Goal: Information Seeking & Learning: Learn about a topic

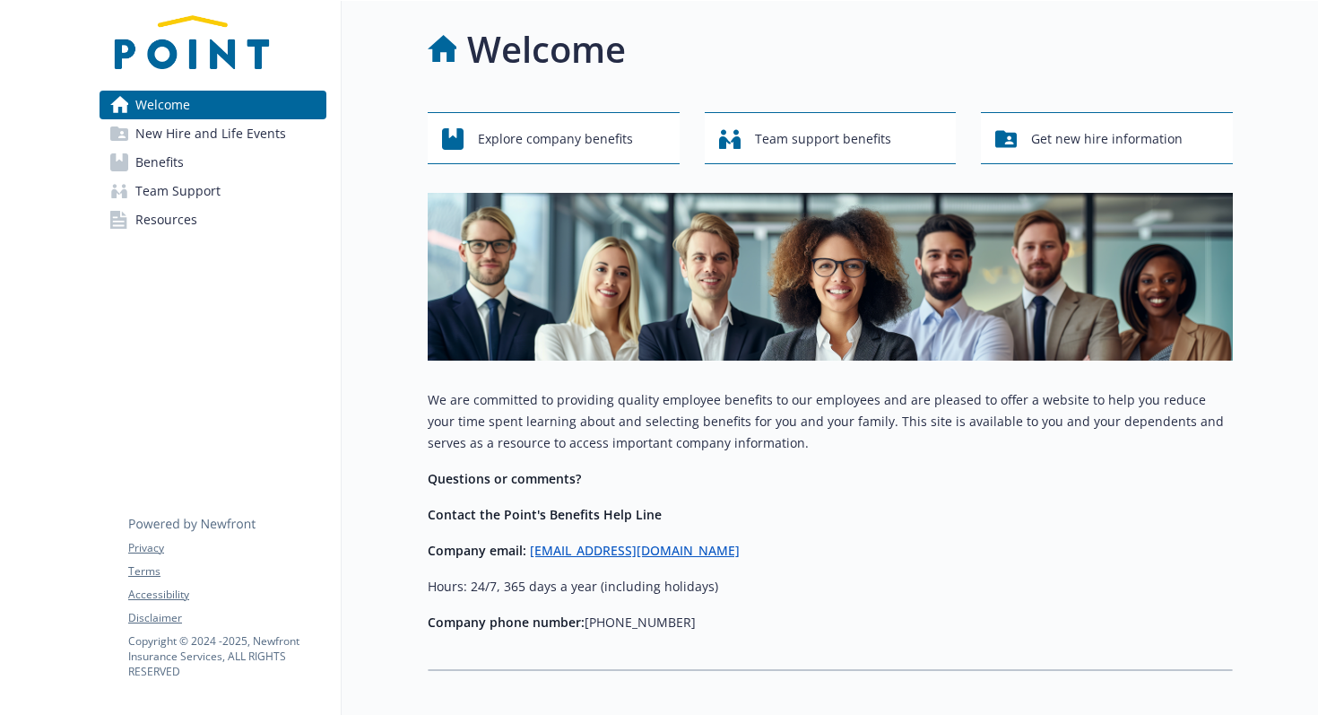
click at [180, 195] on span "Team Support" at bounding box center [177, 191] width 85 height 29
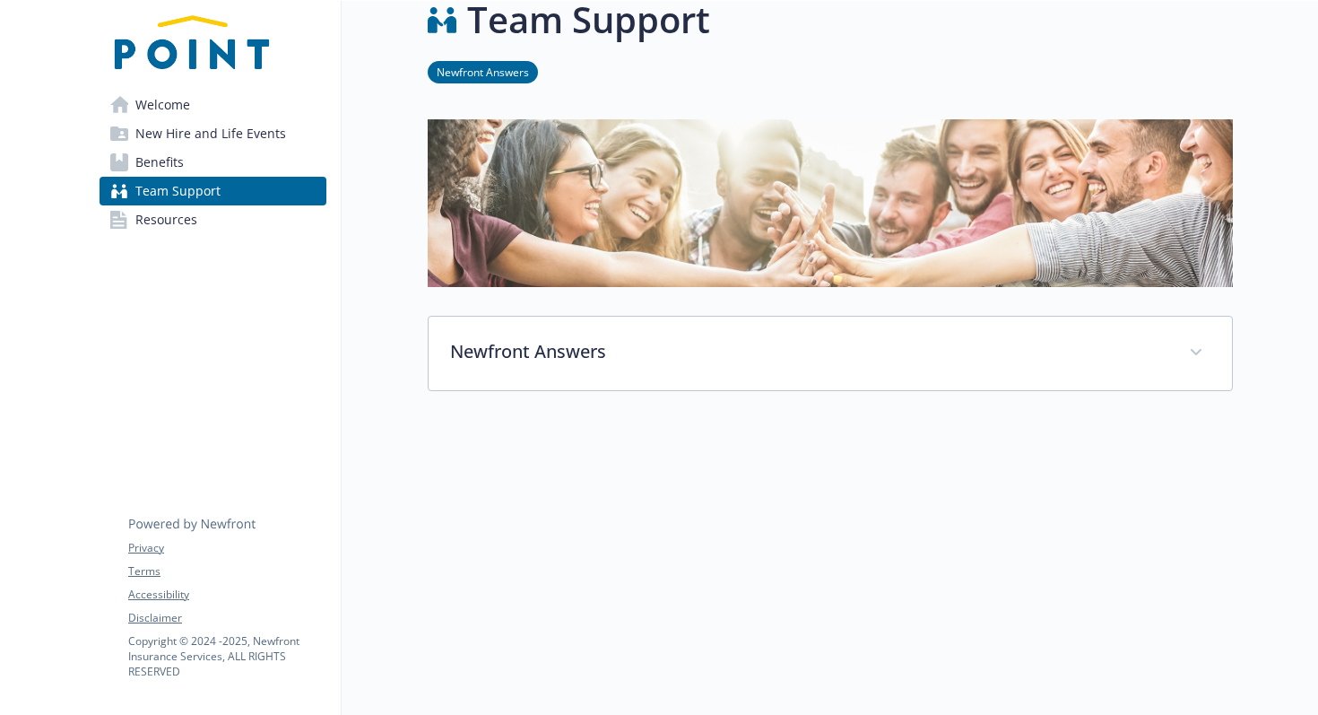
scroll to position [13, 0]
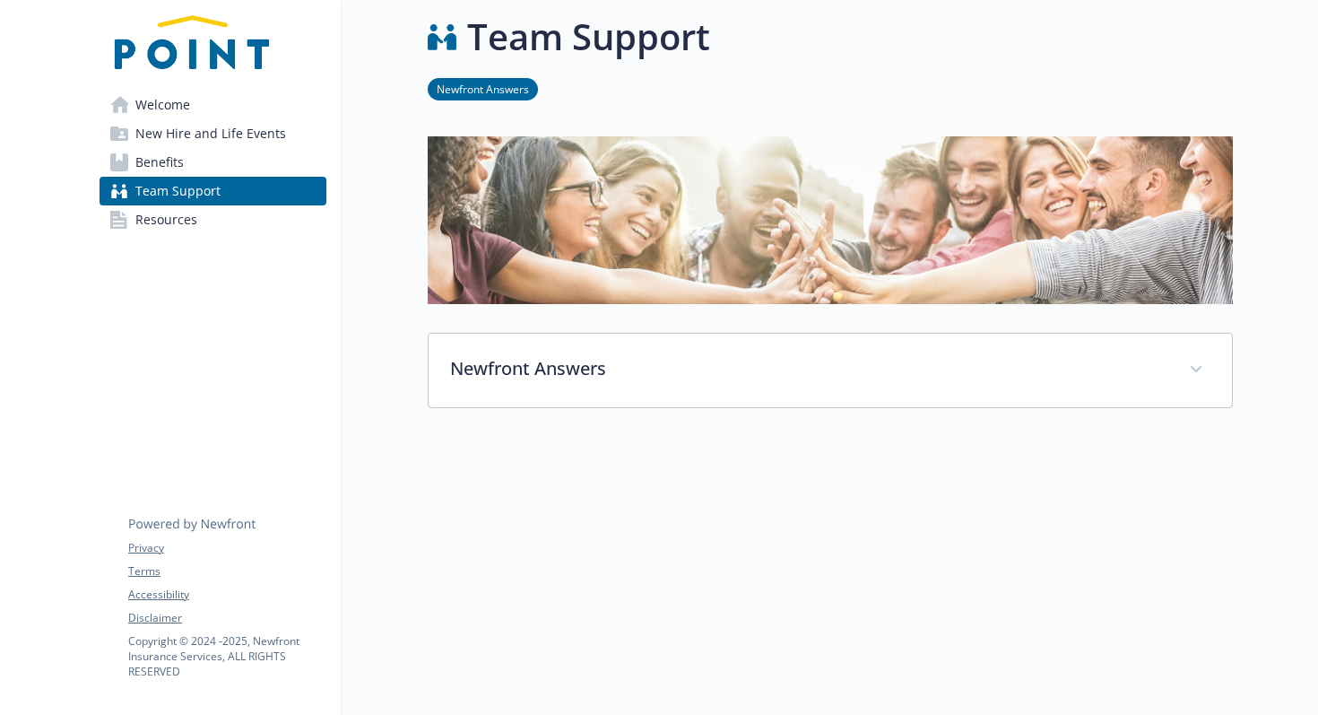
click at [185, 161] on link "Benefits" at bounding box center [213, 162] width 227 height 29
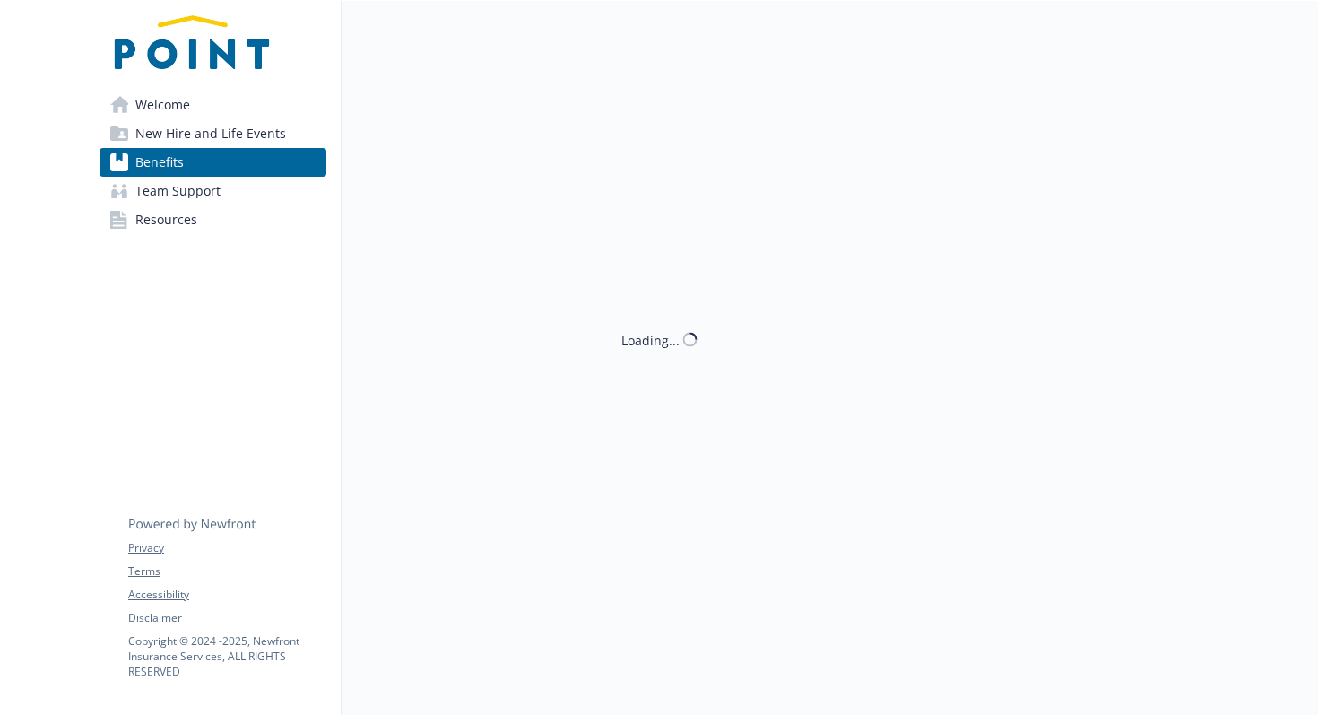
scroll to position [13, 0]
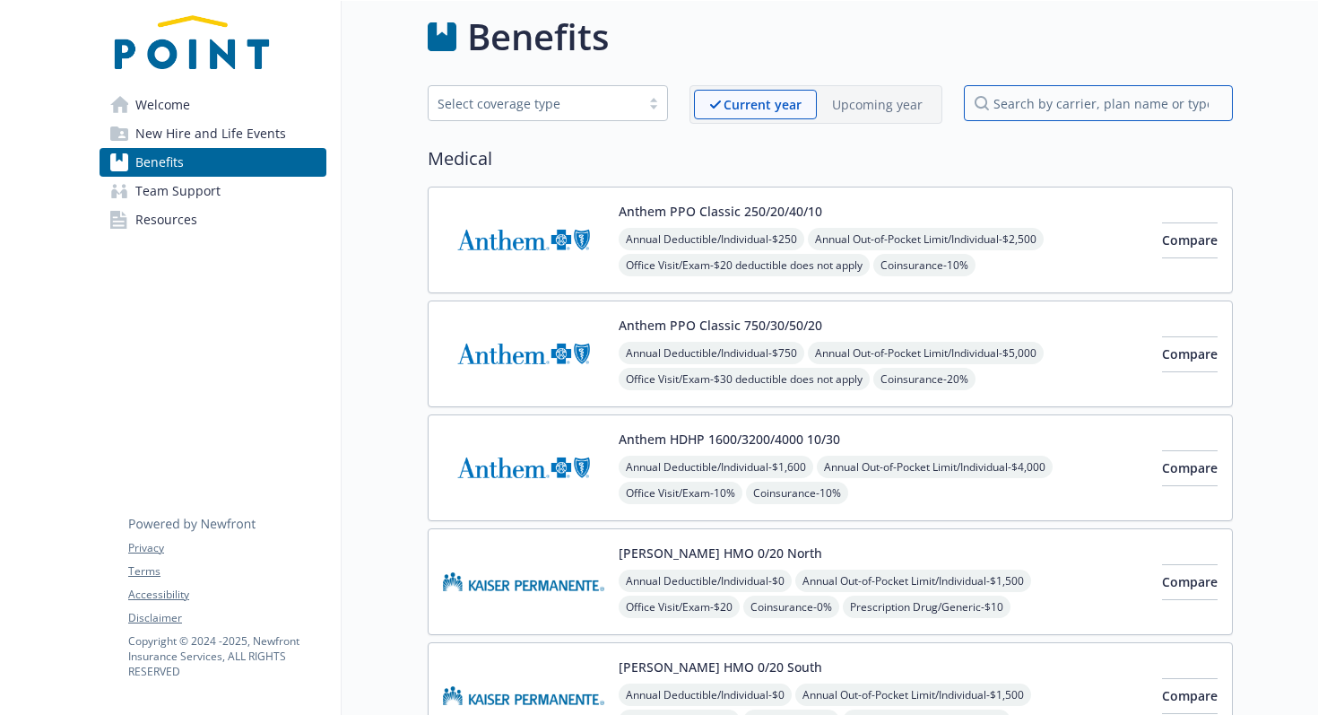
click at [1008, 106] on input "search by carrier, plan name or type" at bounding box center [1098, 103] width 269 height 36
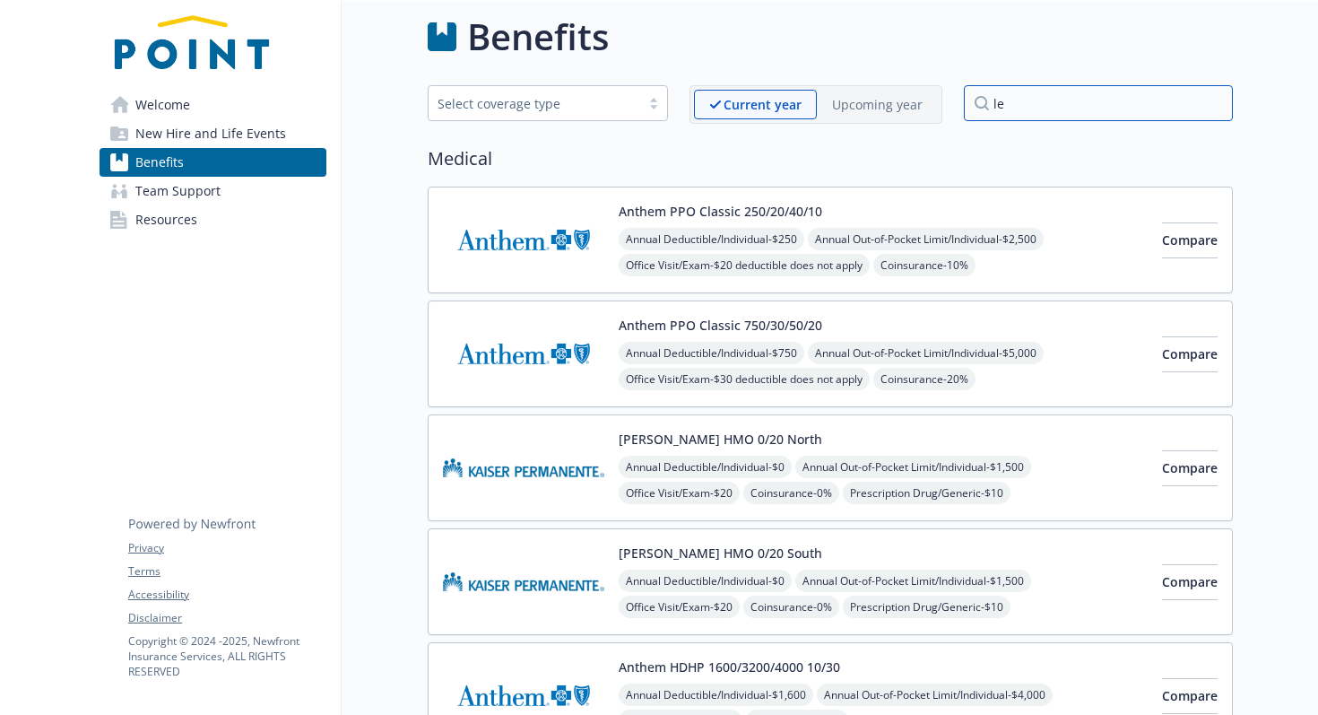
scroll to position [1, 0]
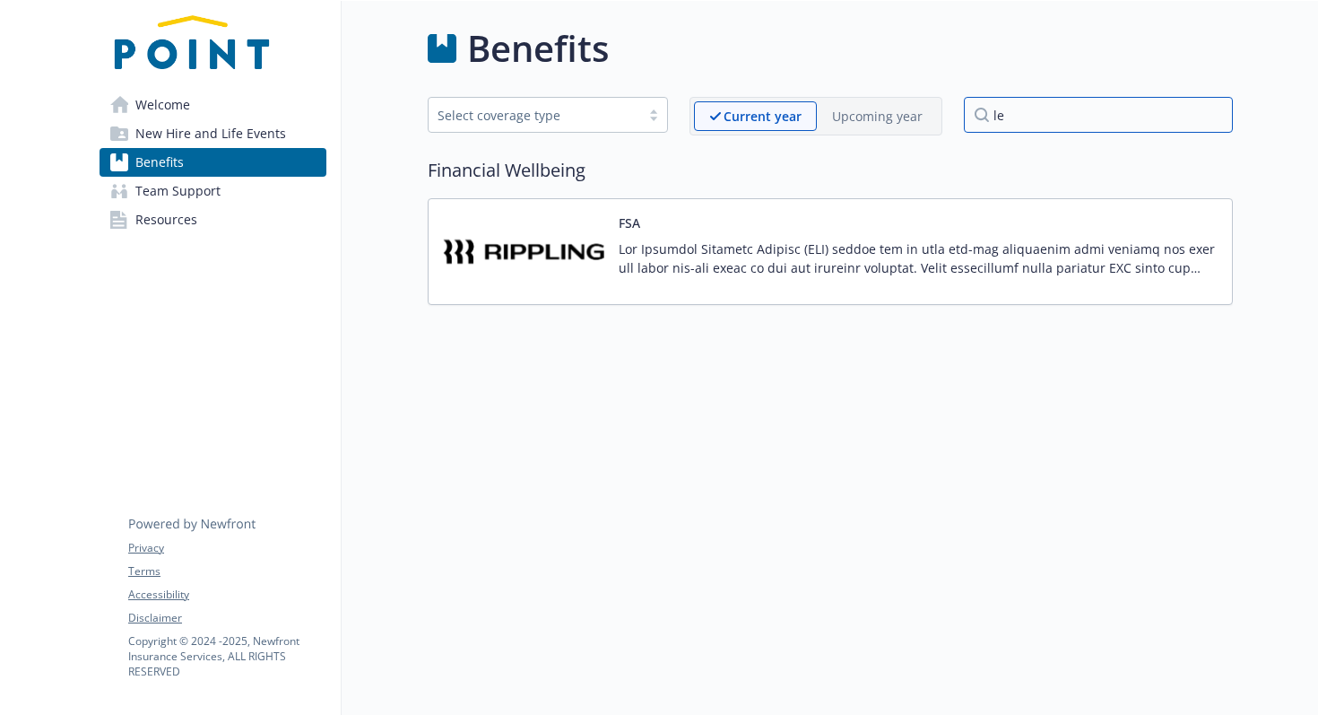
type input "l"
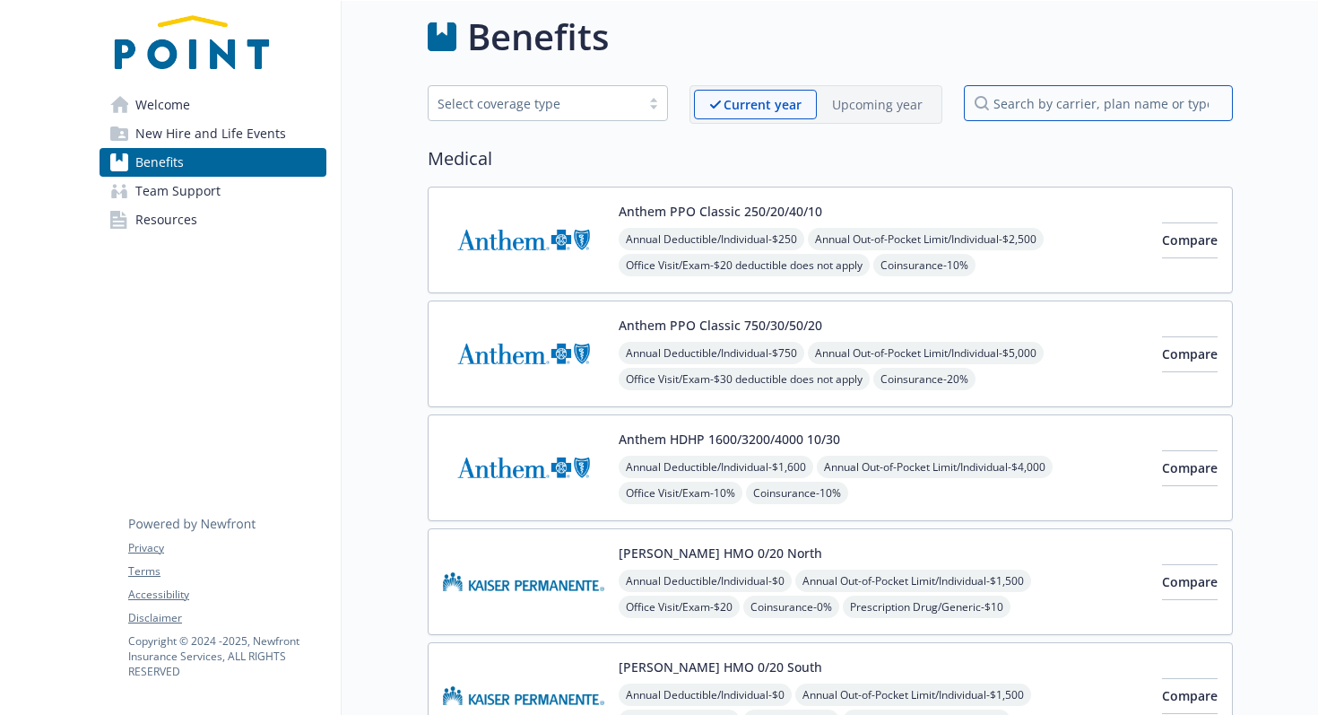
type input "h"
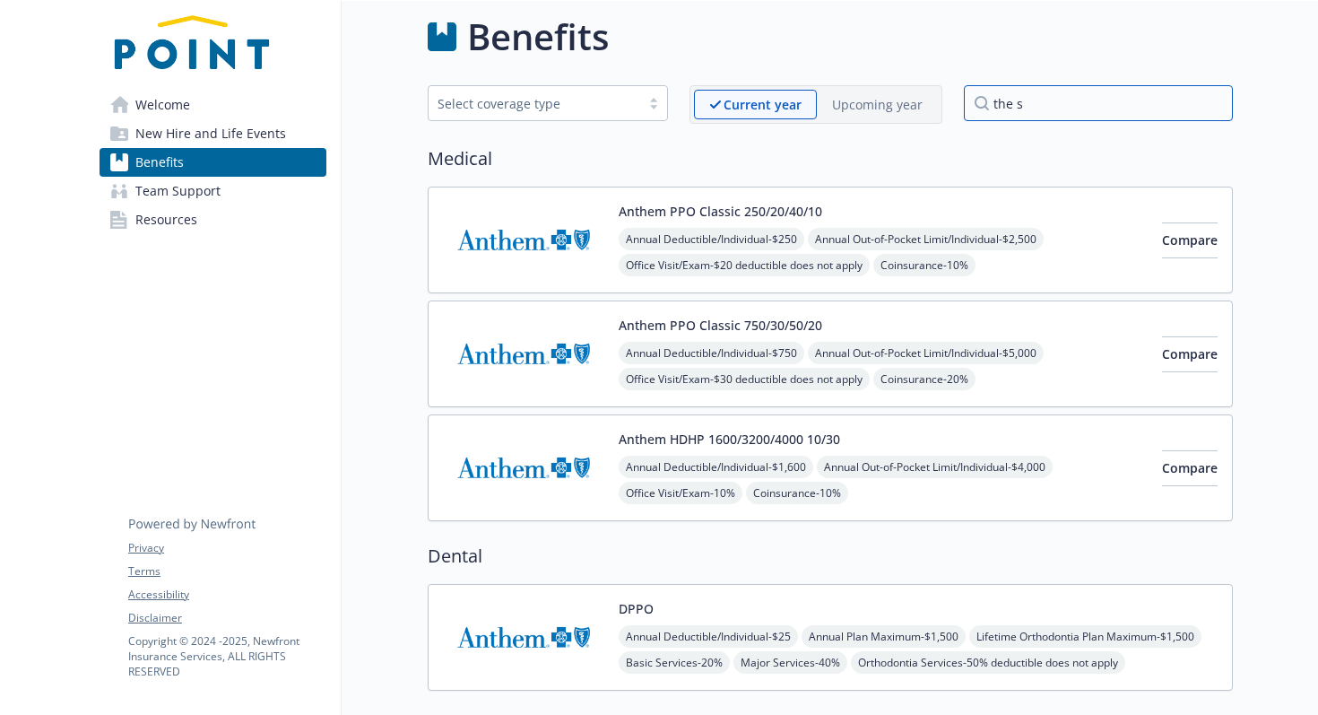
scroll to position [1, 0]
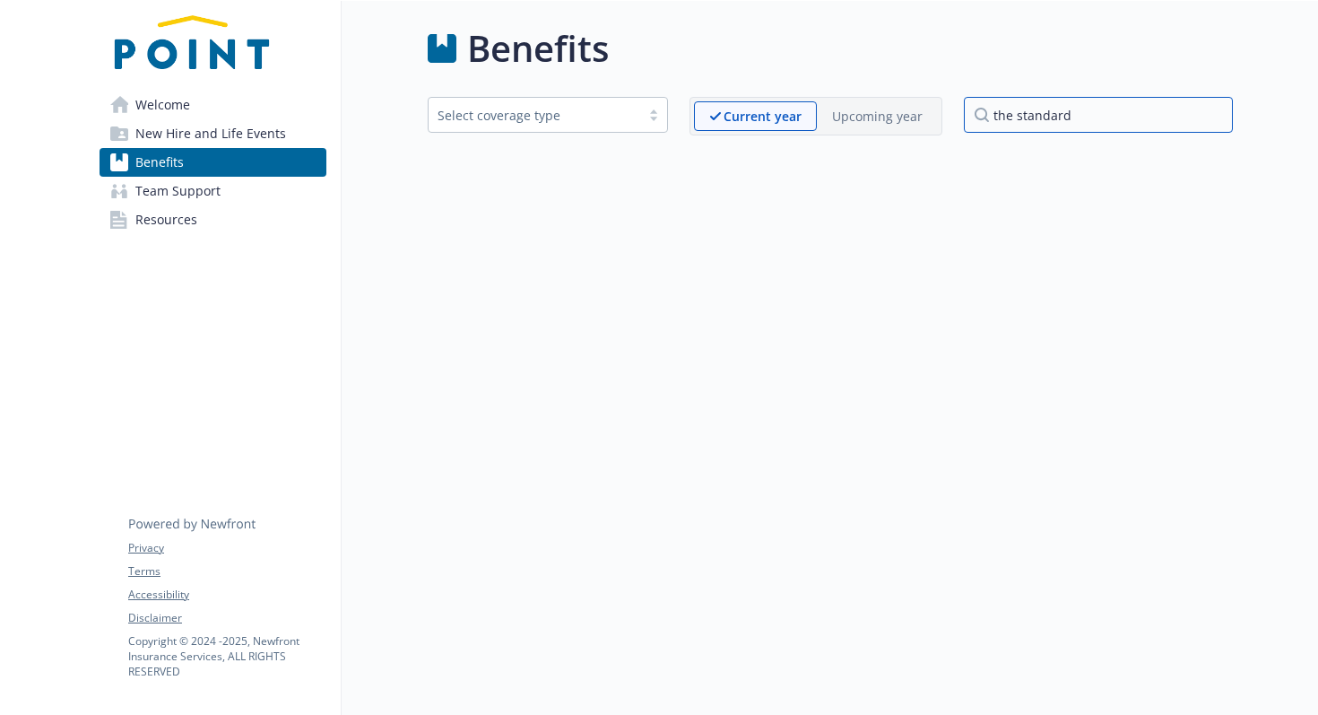
type input "the standard"
click at [554, 104] on div "Select coverage type" at bounding box center [535, 115] width 212 height 22
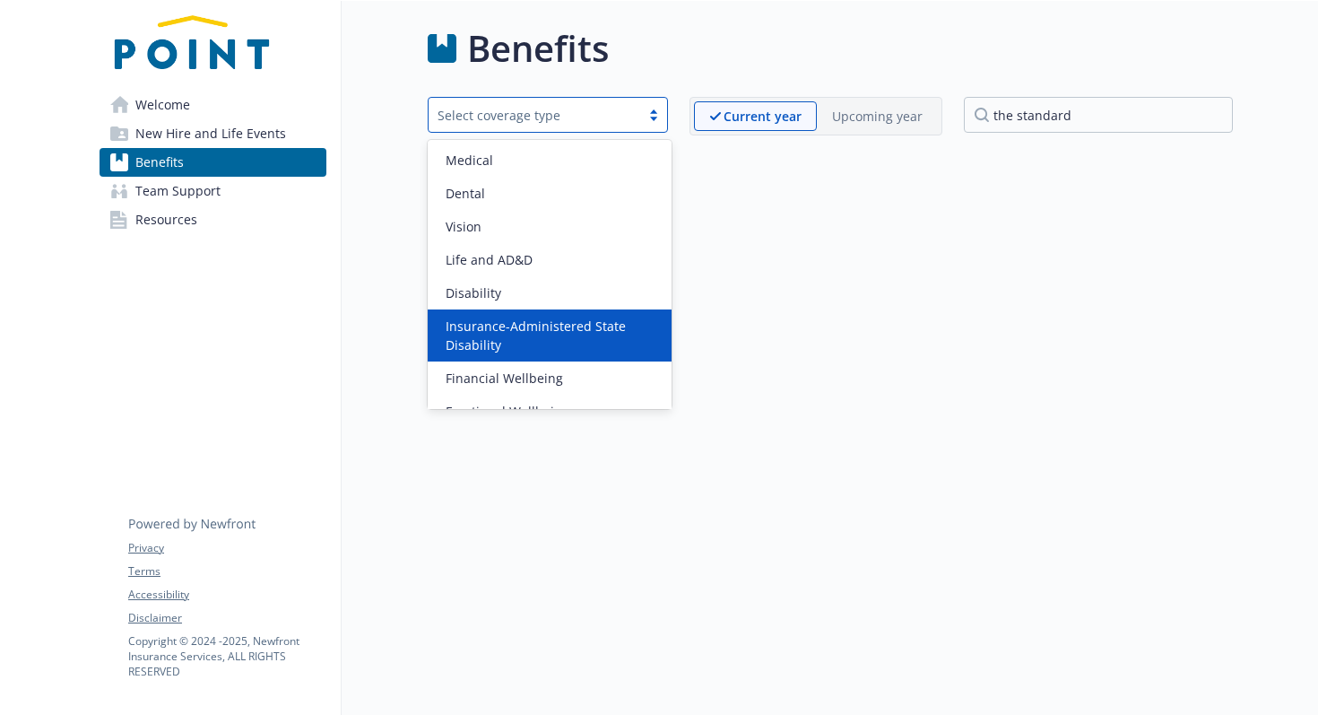
scroll to position [56, 0]
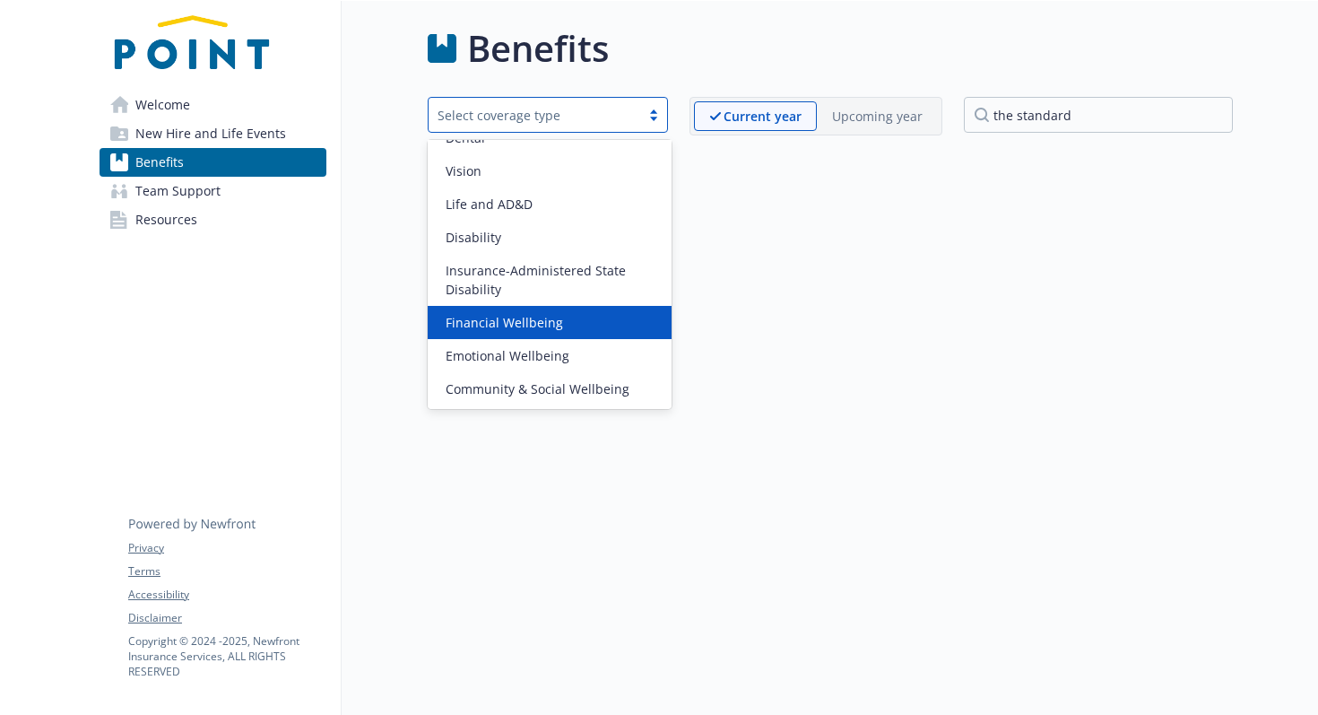
click at [528, 327] on span "Financial Wellbeing" at bounding box center [504, 322] width 117 height 19
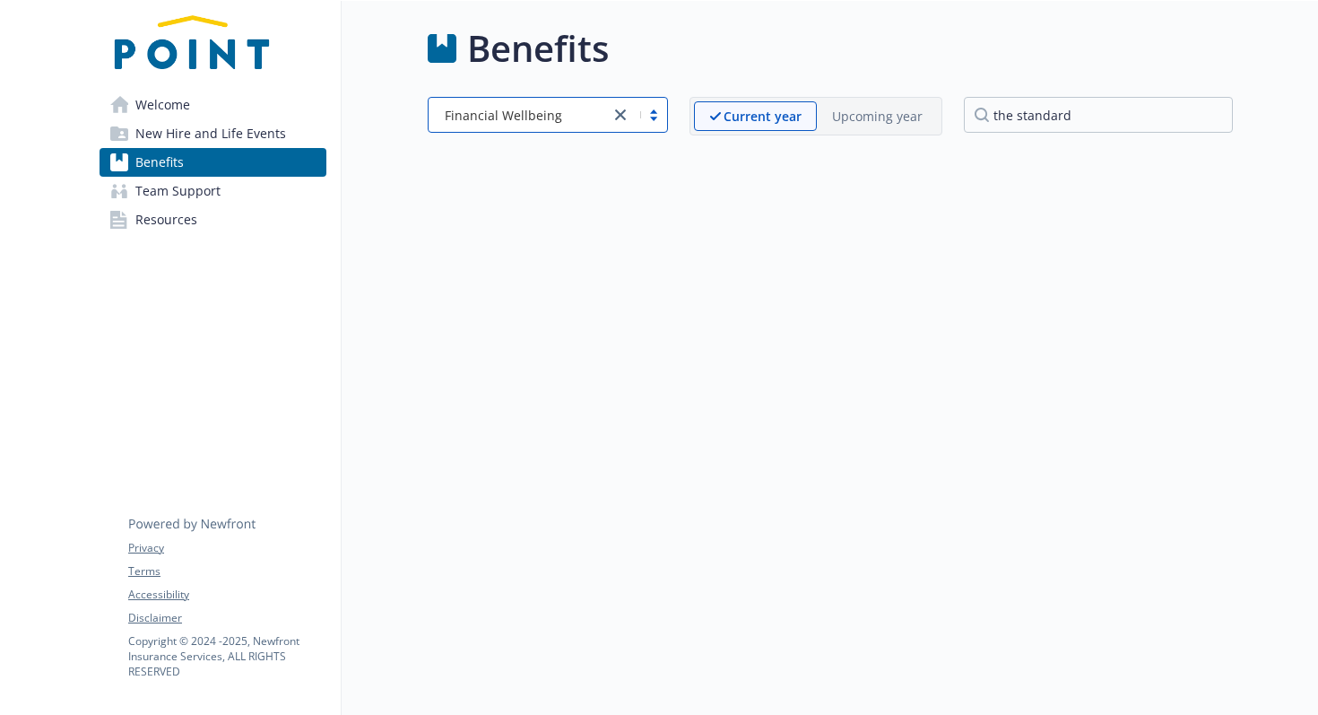
click at [1070, 95] on div "Benefits option Financial Wellbeing, selected. select coverage type is focused …" at bounding box center [830, 89] width 805 height 135
click at [1070, 95] on div "Benefits Financial Wellbeing Current year Upcoming year the standard" at bounding box center [830, 89] width 805 height 135
click at [1211, 118] on input "the standard" at bounding box center [1098, 115] width 269 height 36
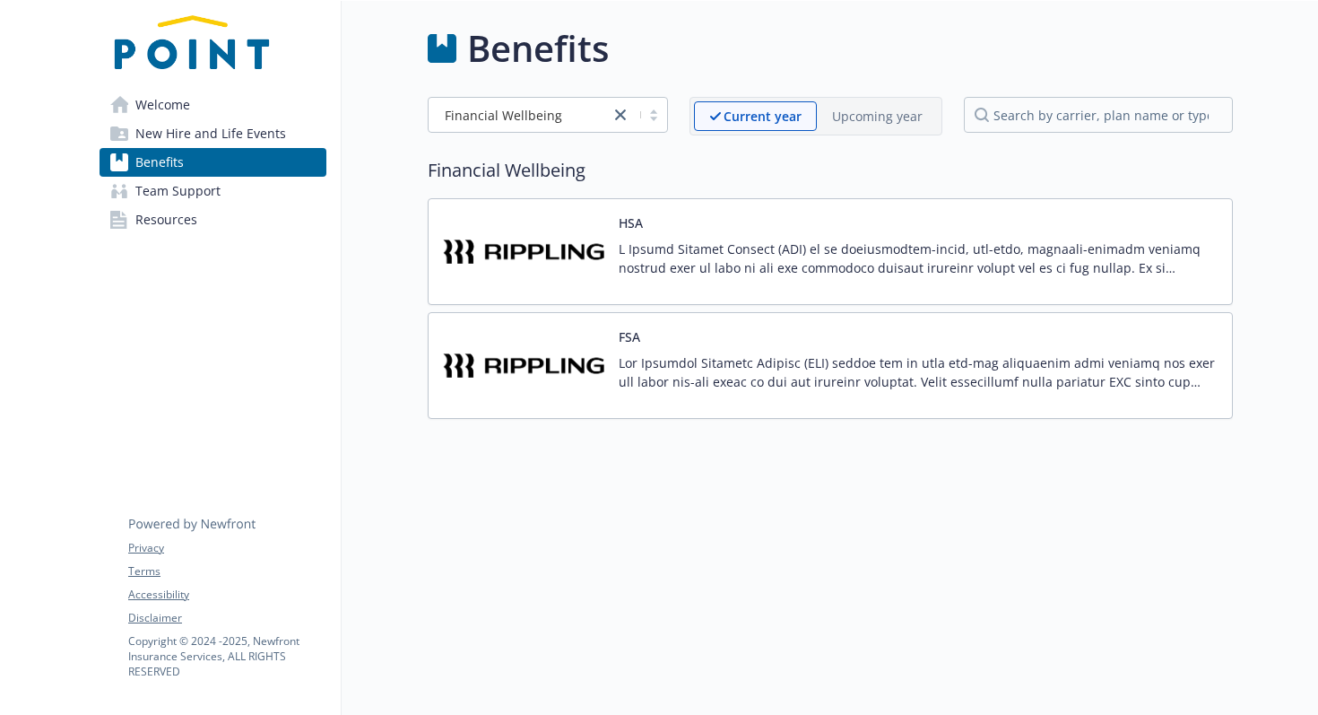
click at [591, 99] on div "Financial Wellbeing" at bounding box center [548, 115] width 240 height 36
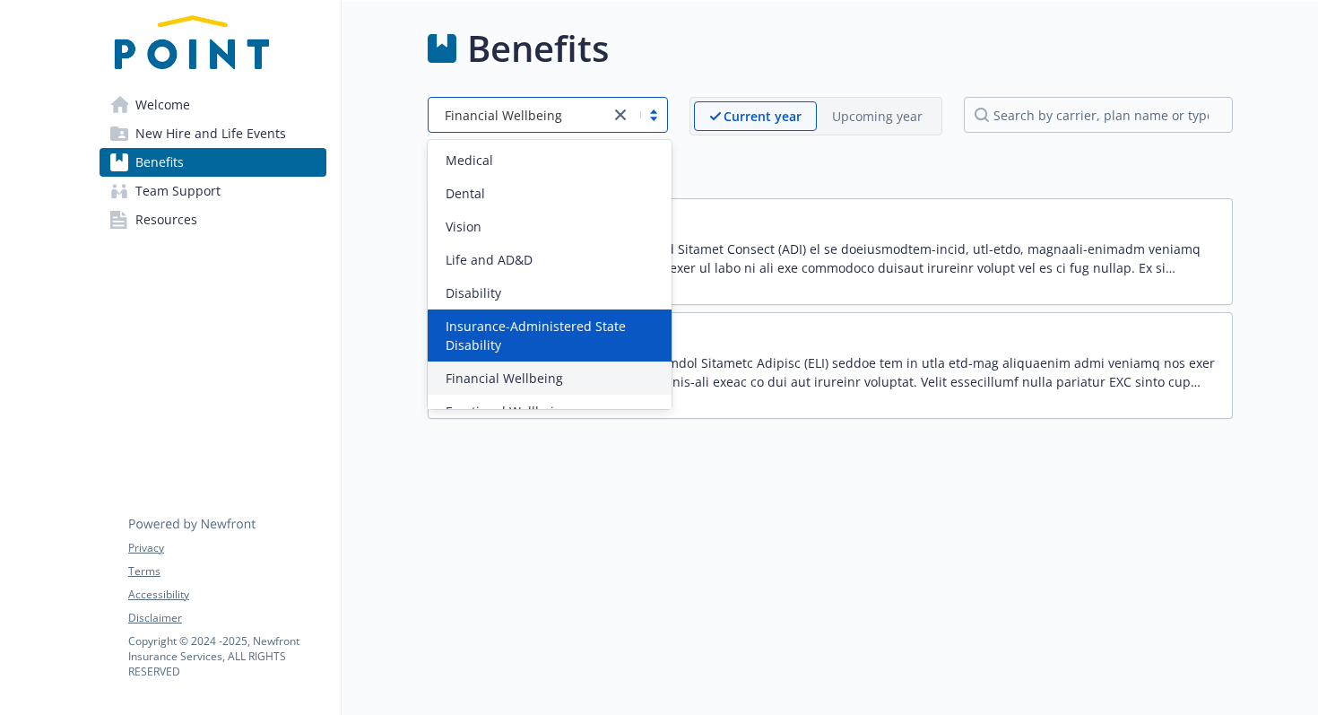
click at [520, 347] on span "Insurance-Administered State Disability" at bounding box center [553, 336] width 215 height 38
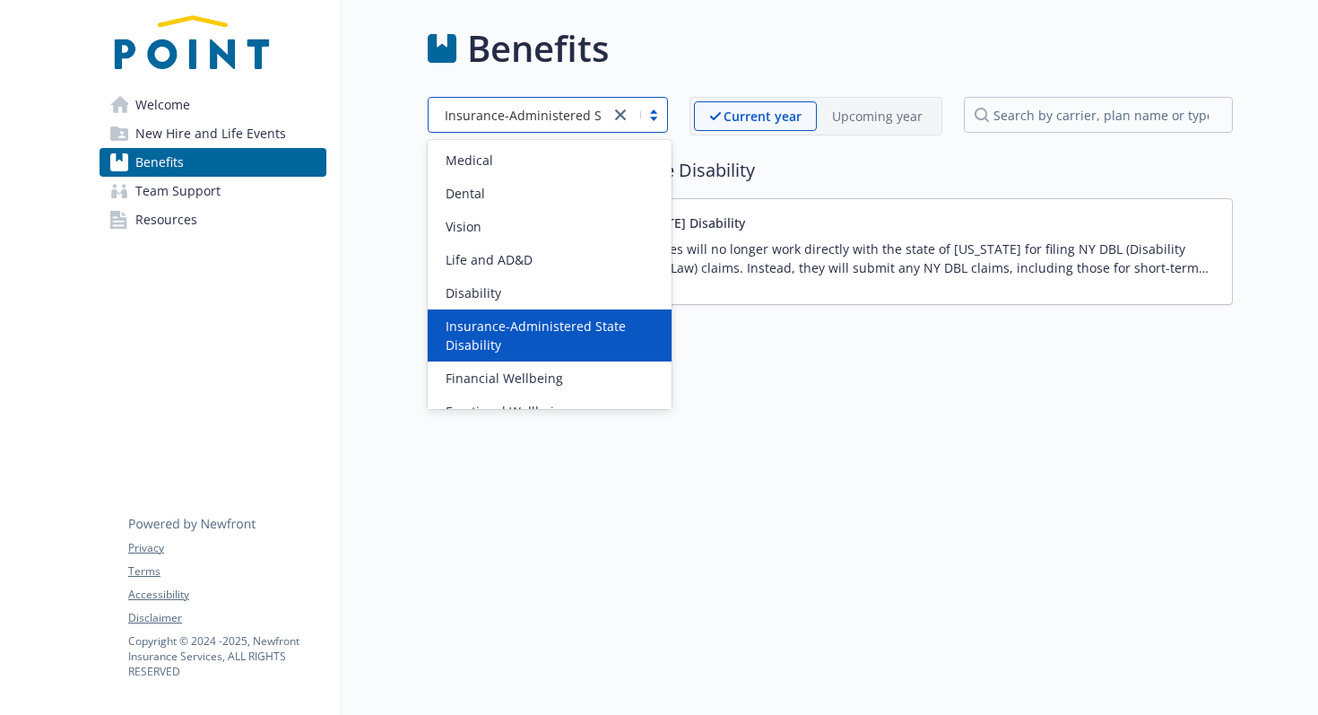
click at [490, 122] on span "Insurance-Administered State Disability" at bounding box center [564, 115] width 239 height 19
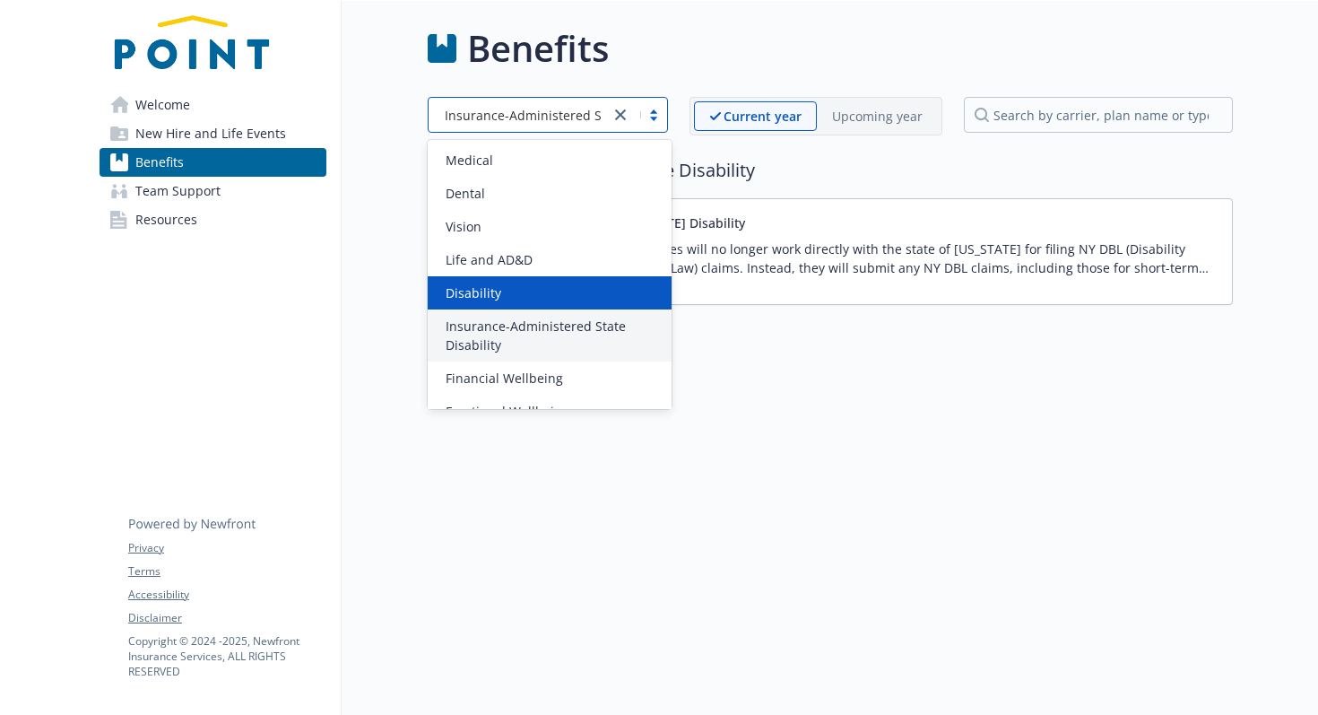
click at [499, 290] on div "Disability" at bounding box center [549, 292] width 222 height 19
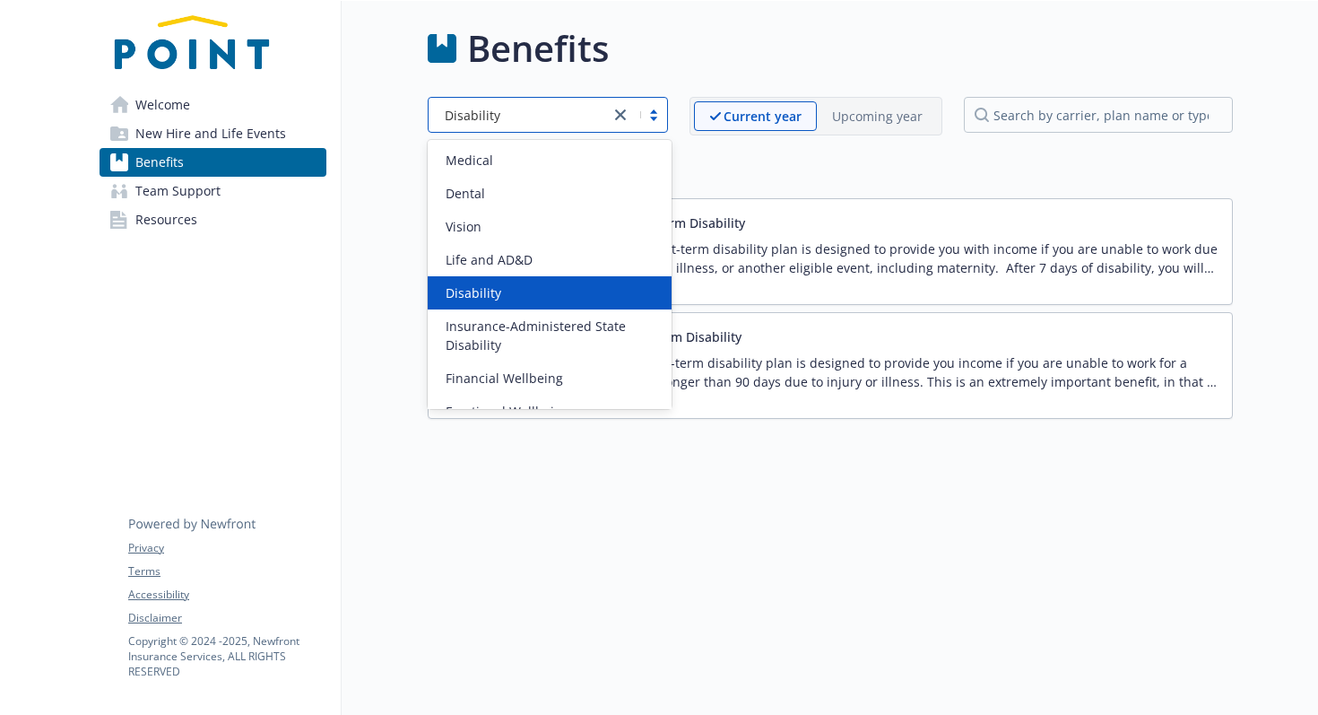
click at [508, 104] on div "Disability" at bounding box center [519, 115] width 181 height 22
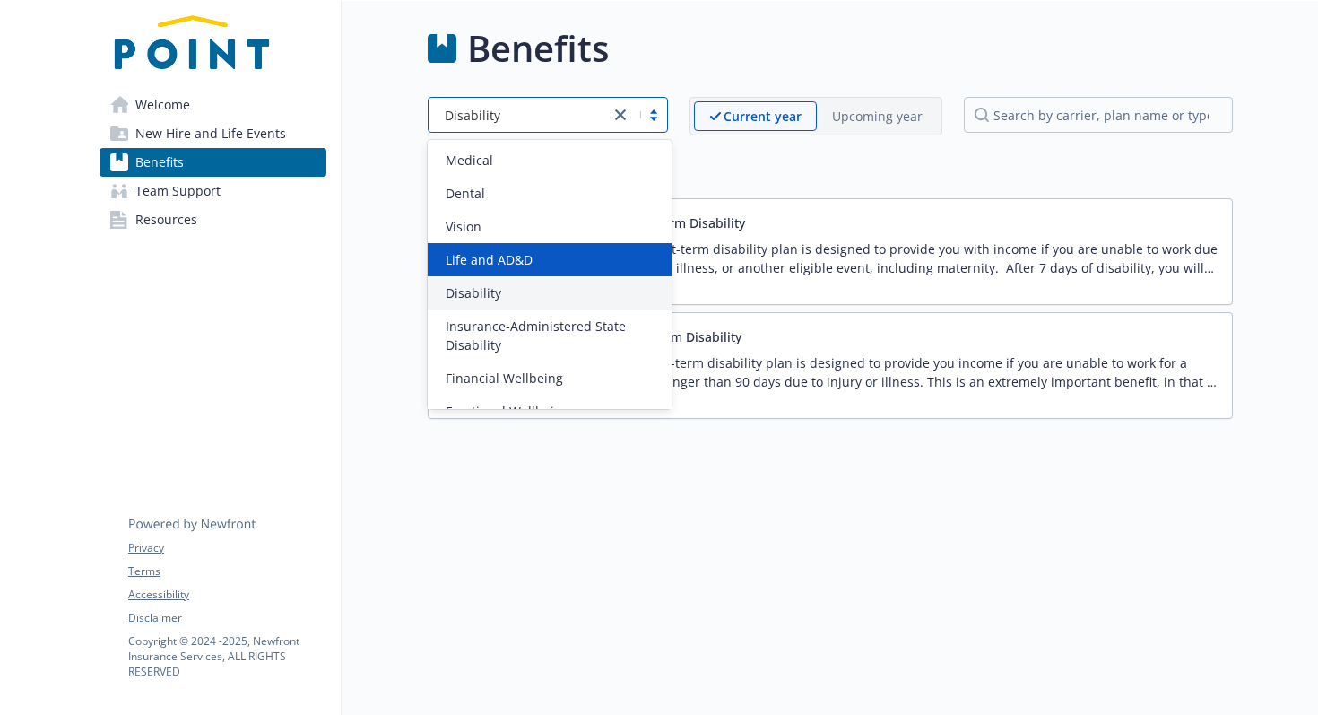
click at [505, 244] on div "Life and AD&D" at bounding box center [550, 259] width 244 height 33
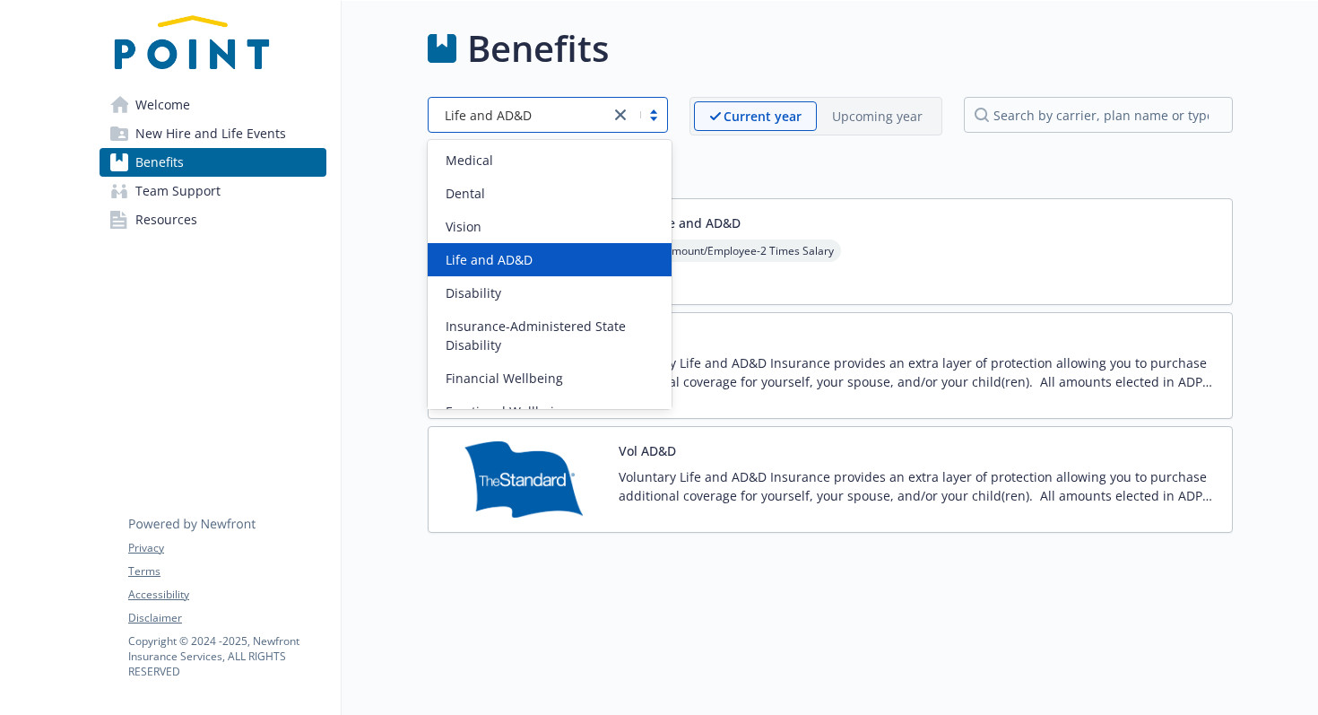
click at [500, 122] on span "Life and AD&D" at bounding box center [488, 115] width 87 height 19
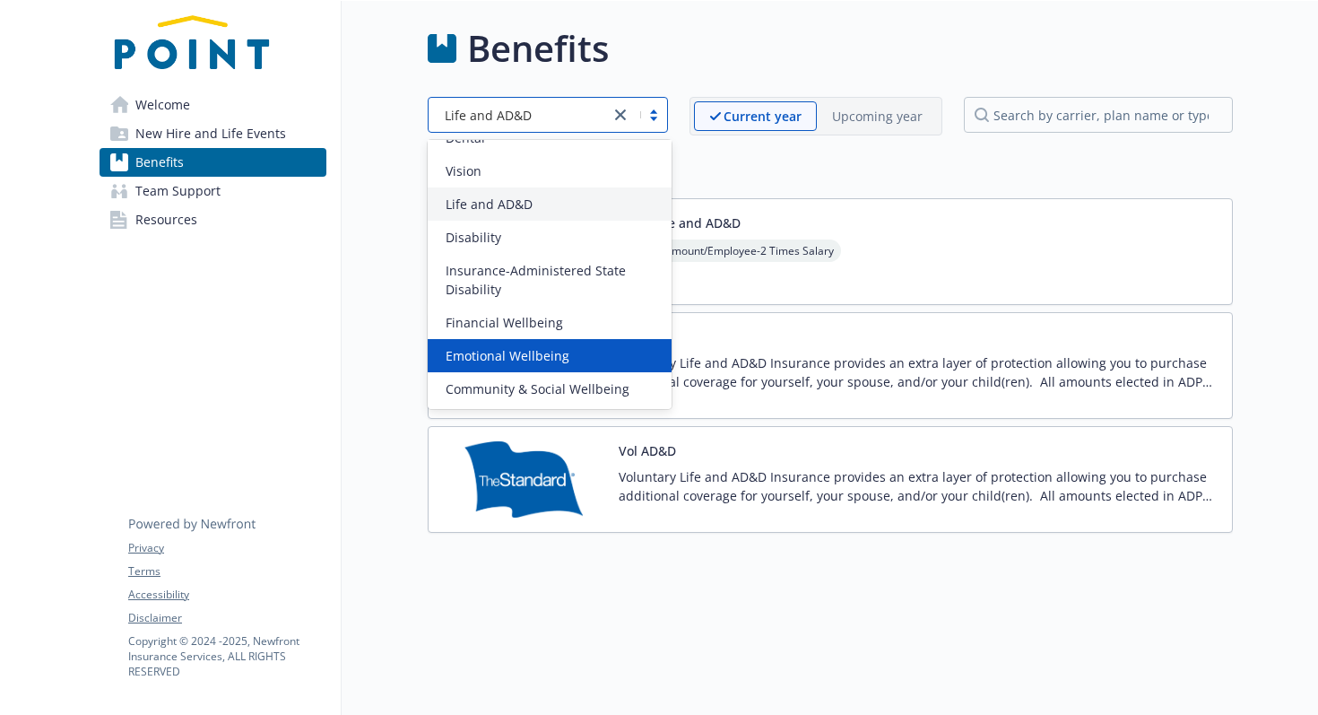
click at [514, 342] on div "Emotional Wellbeing" at bounding box center [550, 355] width 244 height 33
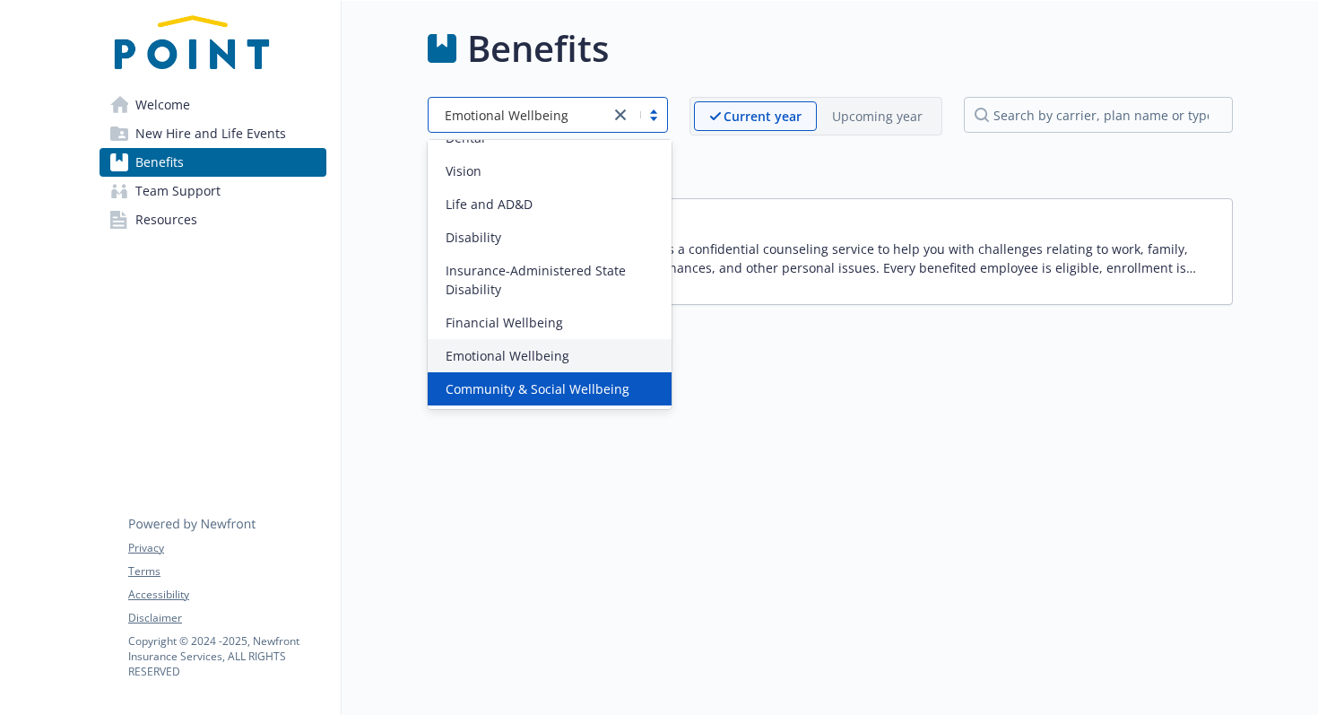
click at [580, 378] on div "Community & Social Wellbeing" at bounding box center [550, 388] width 244 height 33
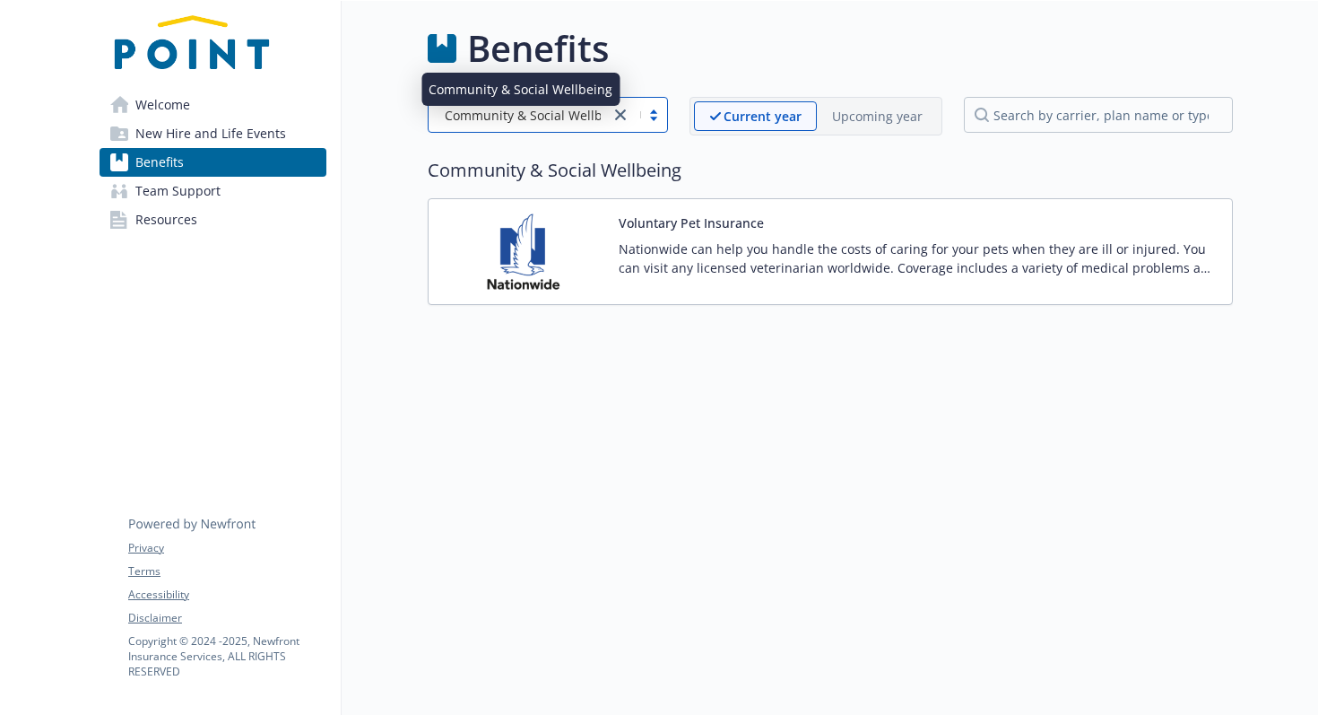
click at [573, 118] on span "Community & Social Wellbeing" at bounding box center [537, 115] width 184 height 19
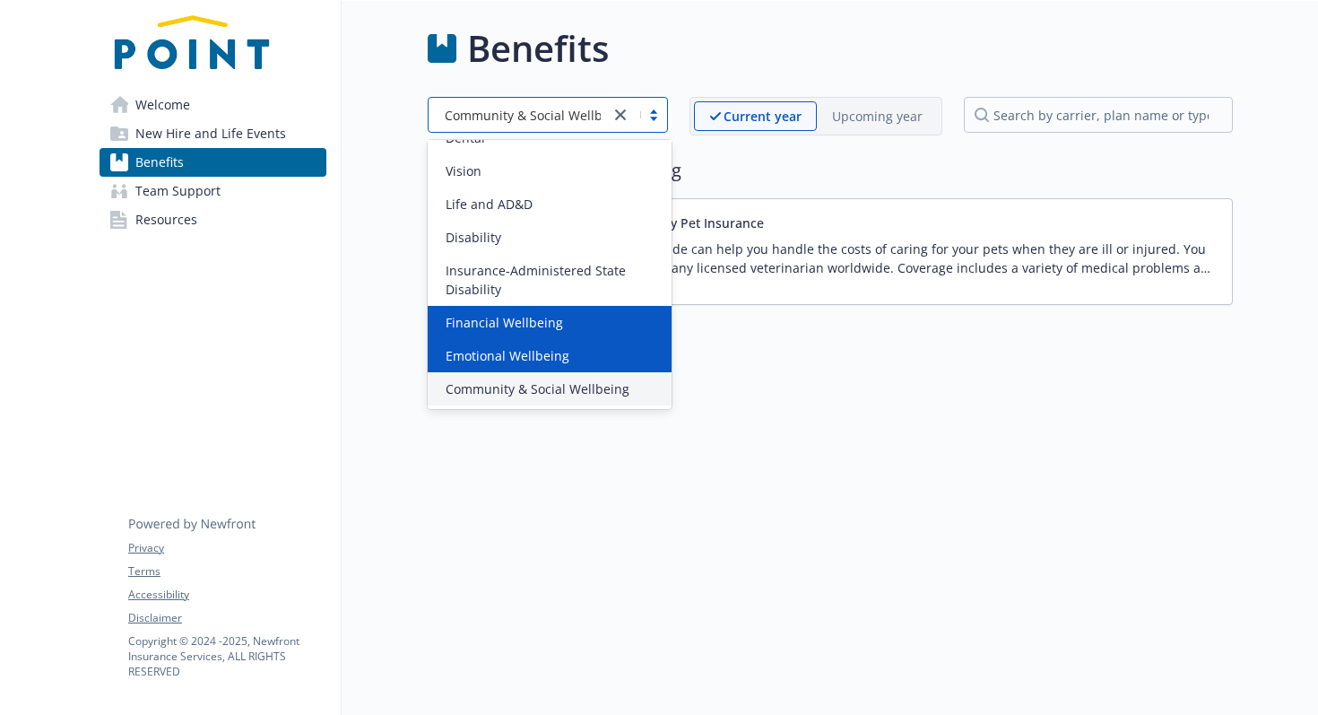
click at [525, 364] on span "Emotional Wellbeing" at bounding box center [508, 355] width 124 height 19
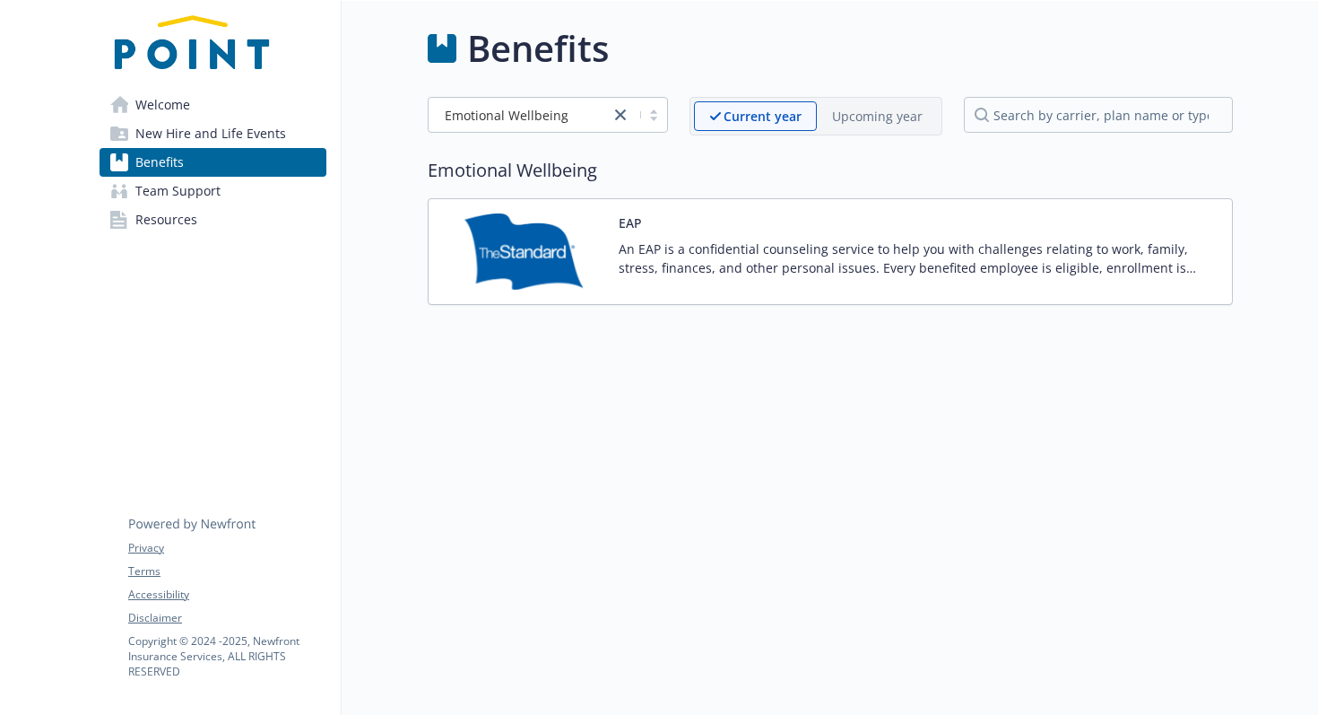
click at [619, 276] on p "An EAP is a confidential counseling service to help you with challenges relatin…" at bounding box center [918, 258] width 599 height 38
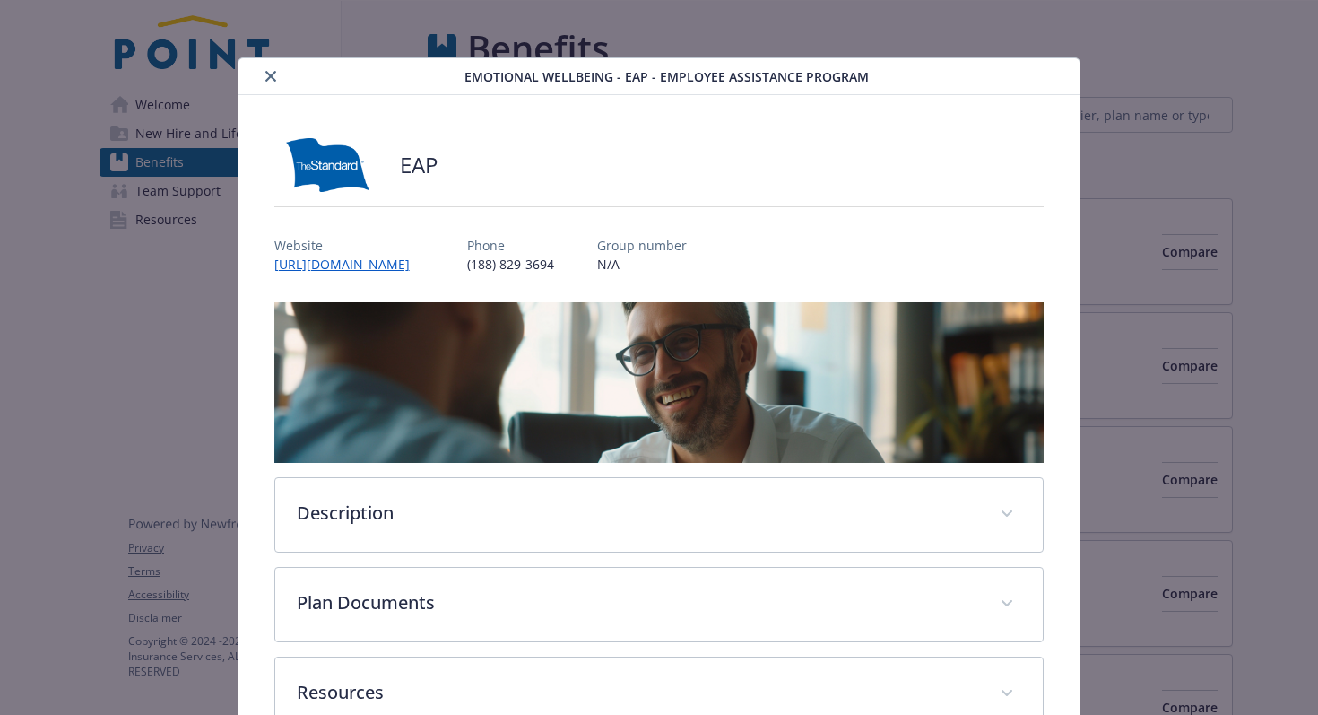
scroll to position [118, 0]
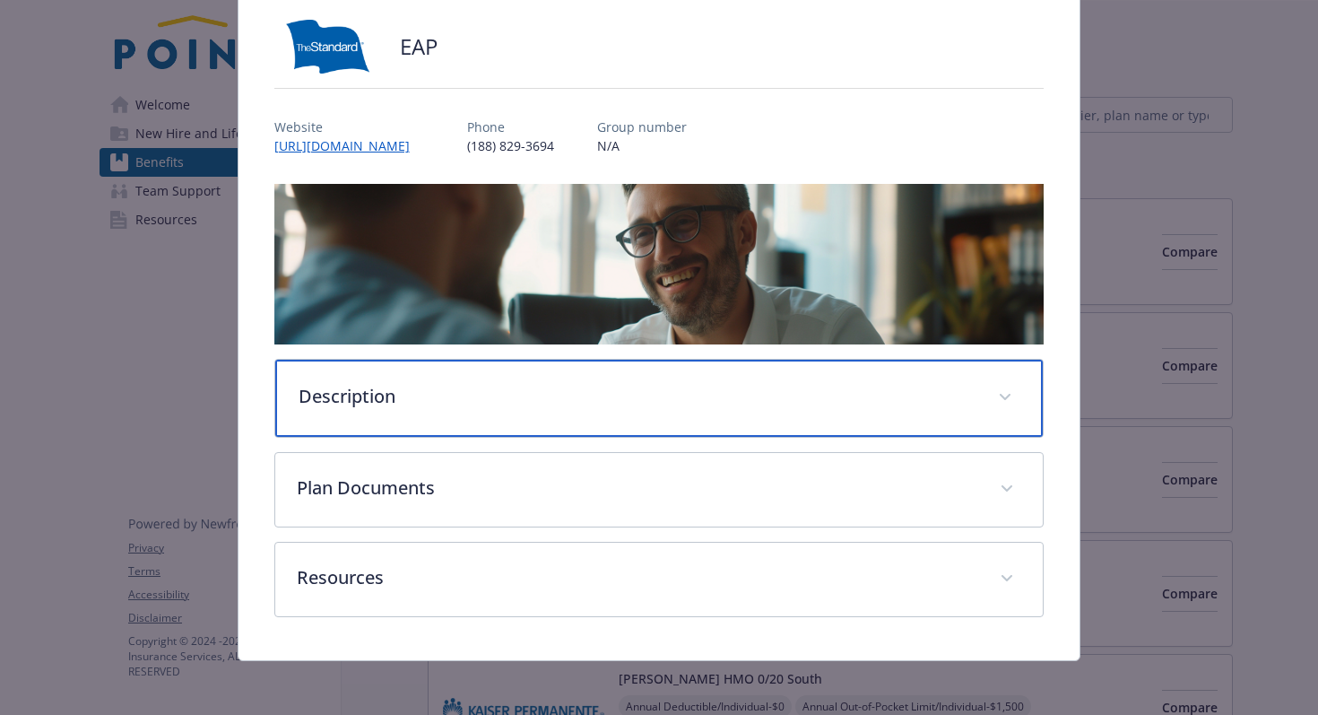
click at [527, 393] on p "Description" at bounding box center [638, 396] width 679 height 27
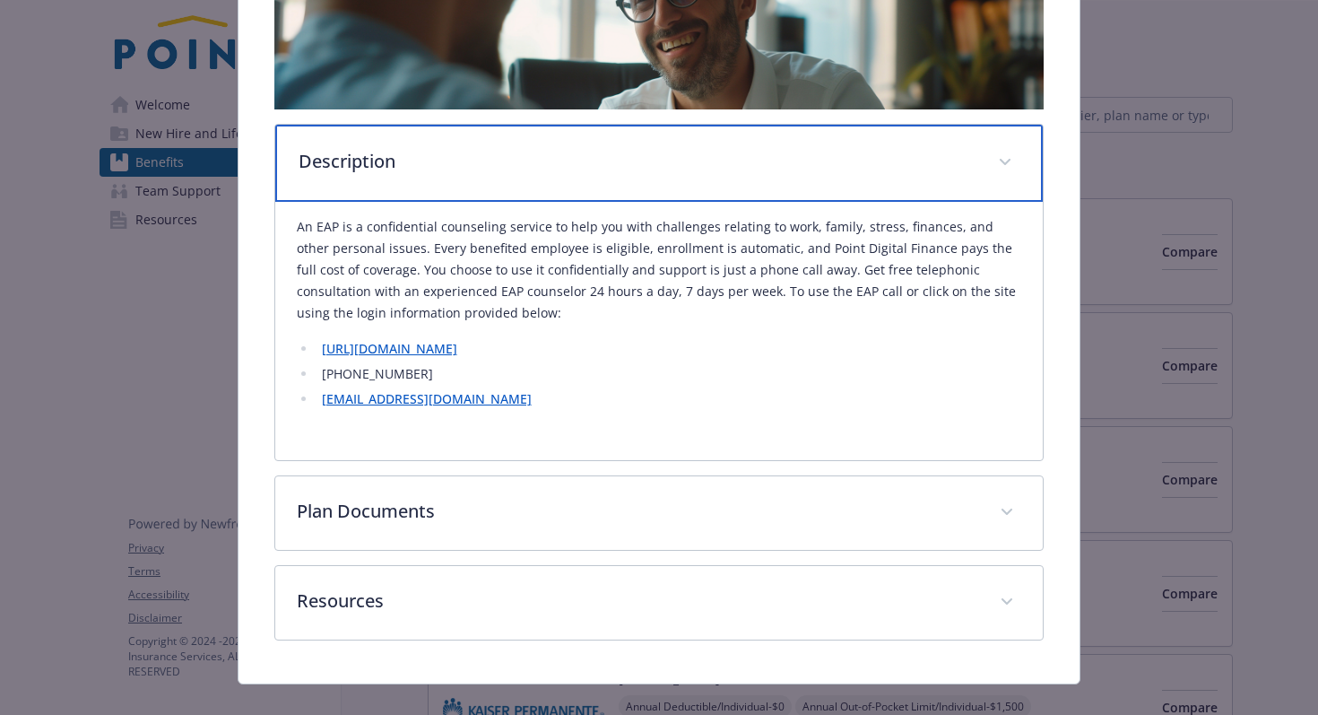
scroll to position [380, 0]
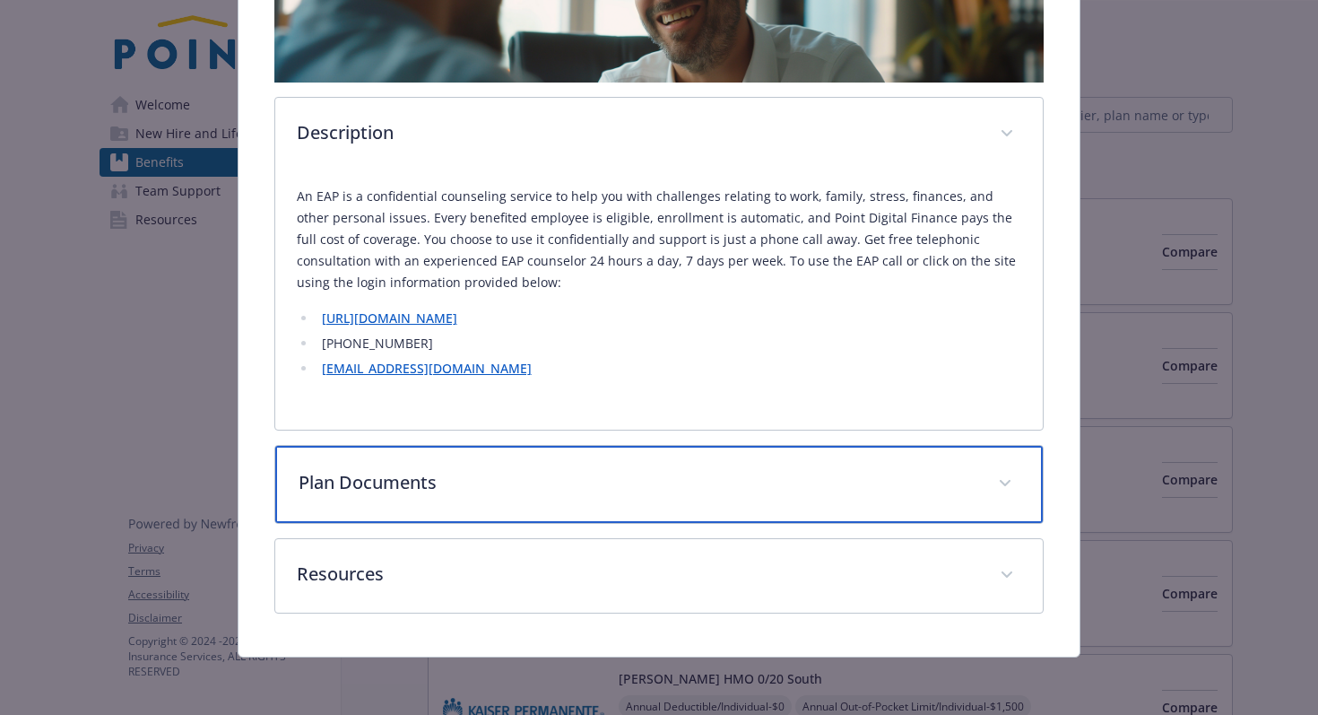
click at [379, 500] on div "Plan Documents" at bounding box center [659, 484] width 768 height 77
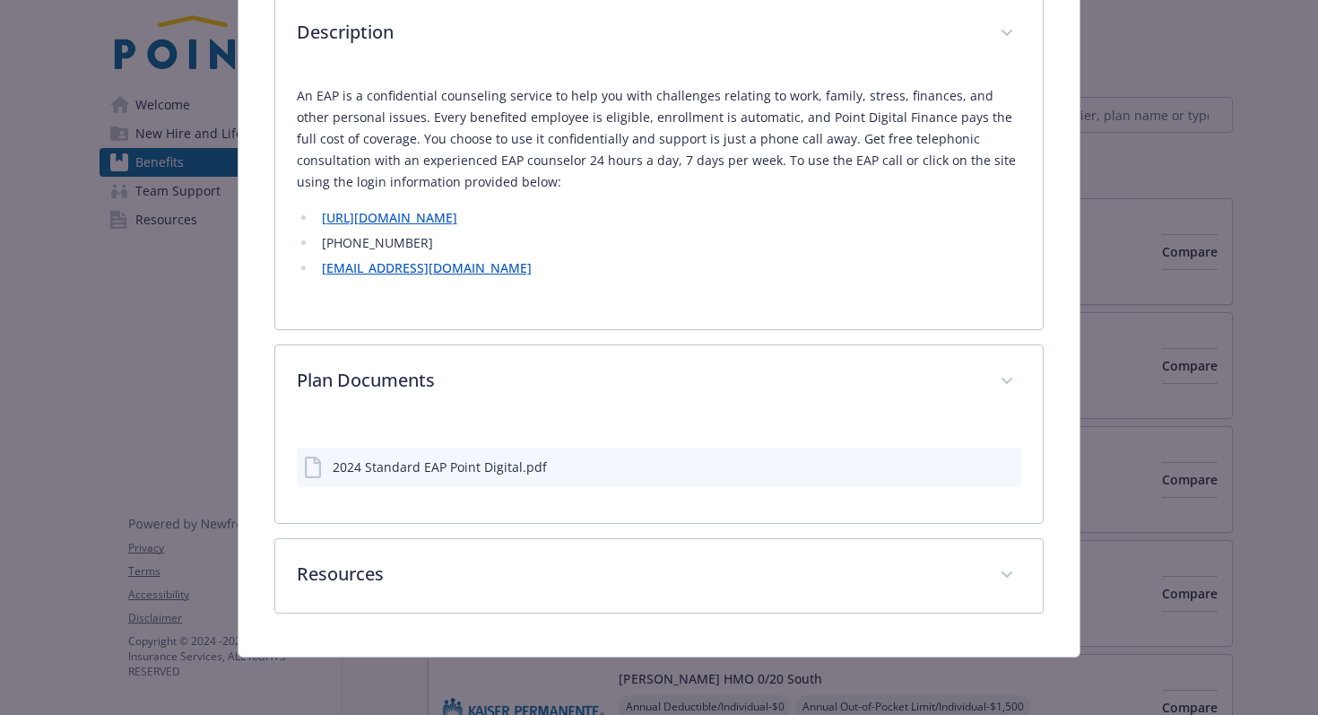
click at [499, 474] on div "2024 Standard EAP Point Digital.pdf" at bounding box center [440, 466] width 214 height 19
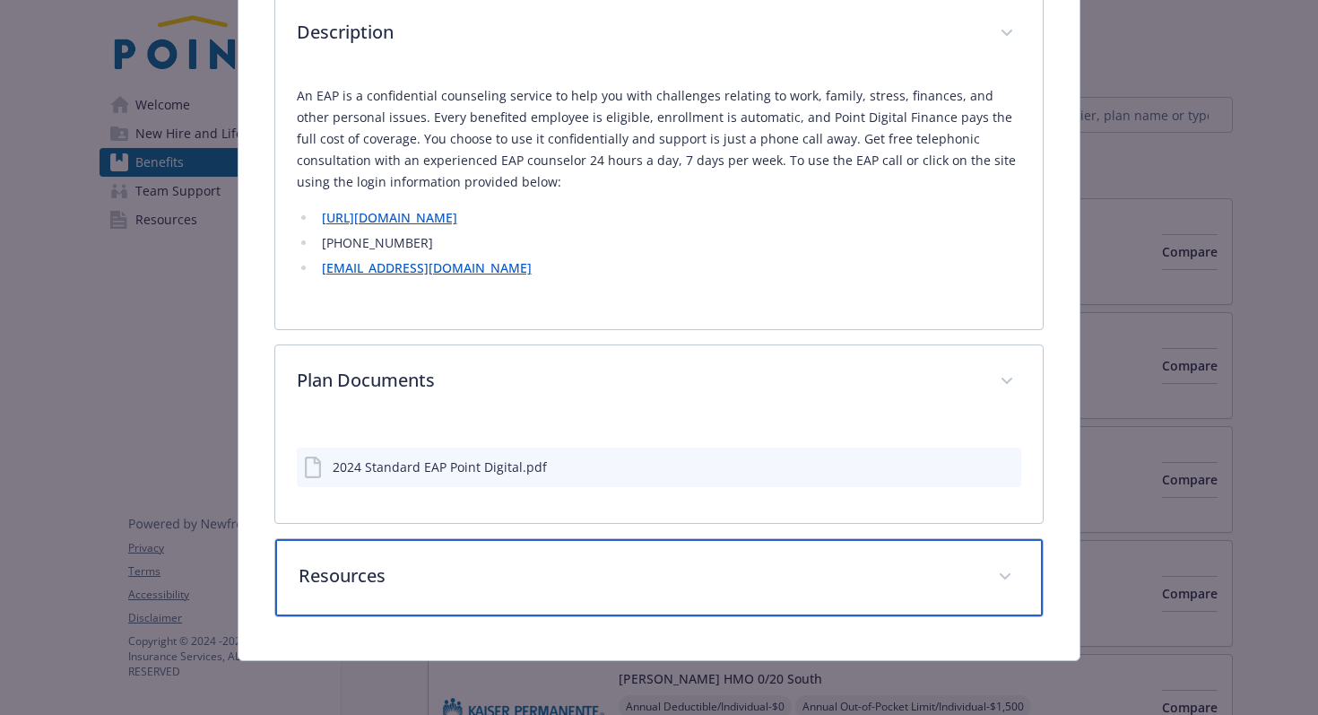
click at [291, 594] on div "Resources" at bounding box center [659, 577] width 768 height 77
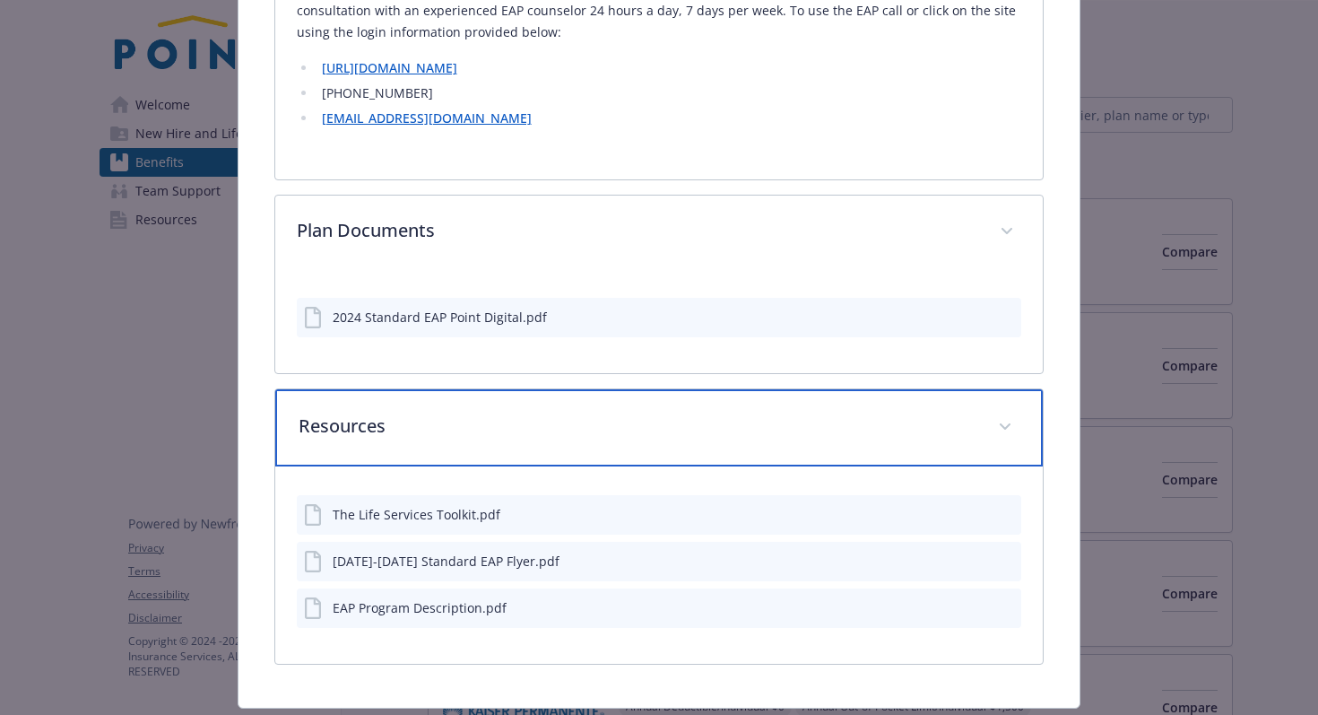
scroll to position [656, 0]
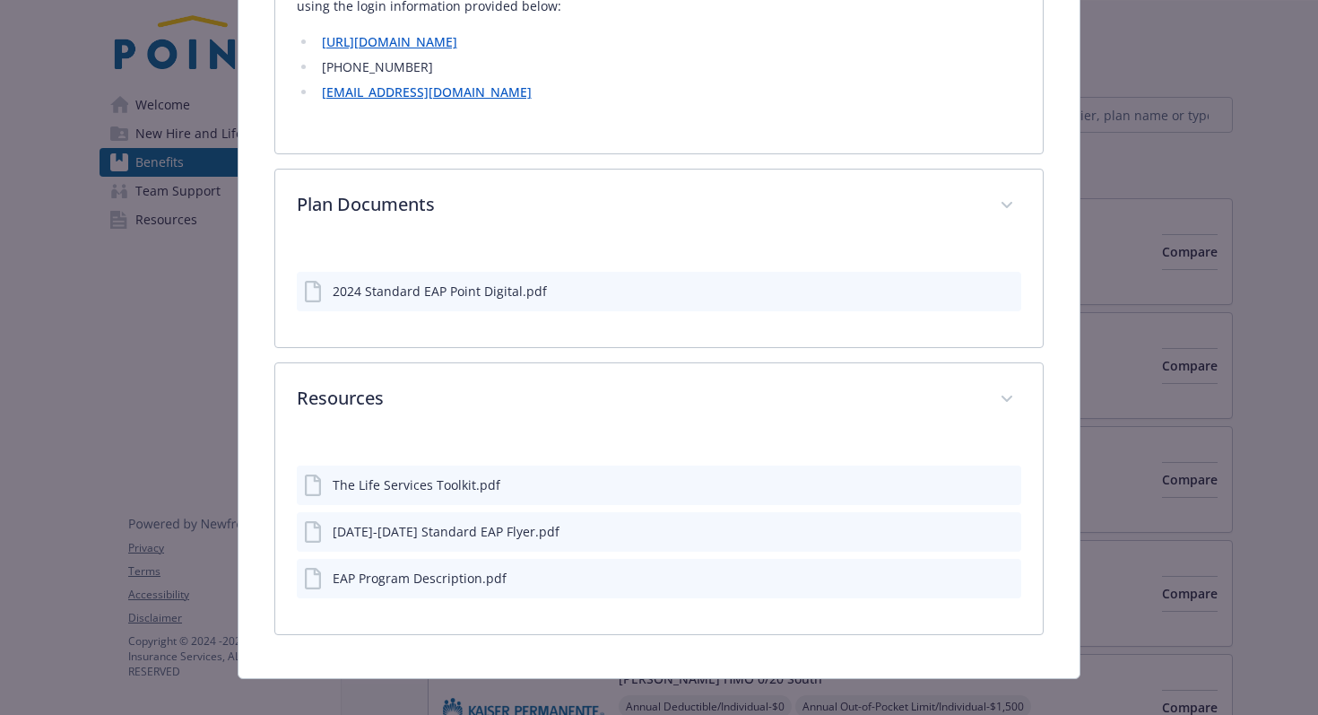
click at [901, 544] on div "[DATE]-[DATE] Standard EAP Flyer.pdf" at bounding box center [659, 531] width 725 height 39
click at [1001, 534] on icon "preview file" at bounding box center [1004, 531] width 16 height 13
click at [1004, 479] on icon "preview file" at bounding box center [1004, 484] width 16 height 13
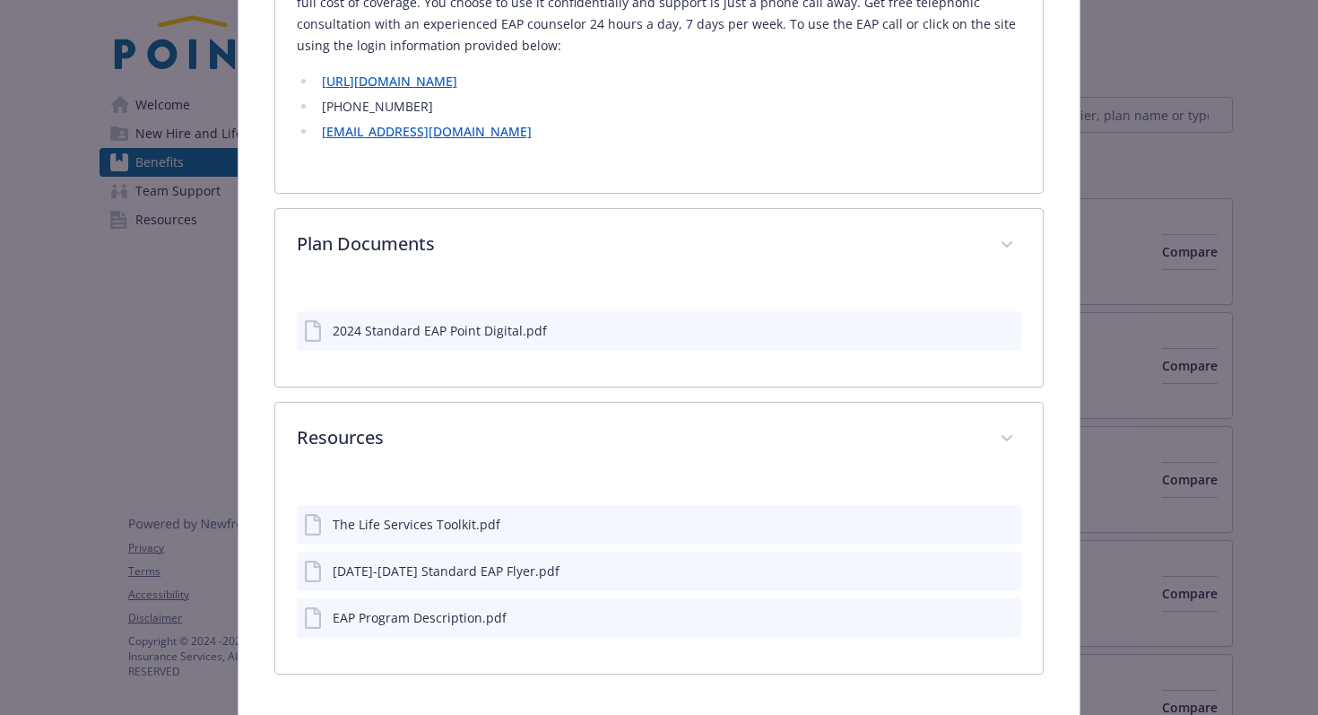
scroll to position [595, 0]
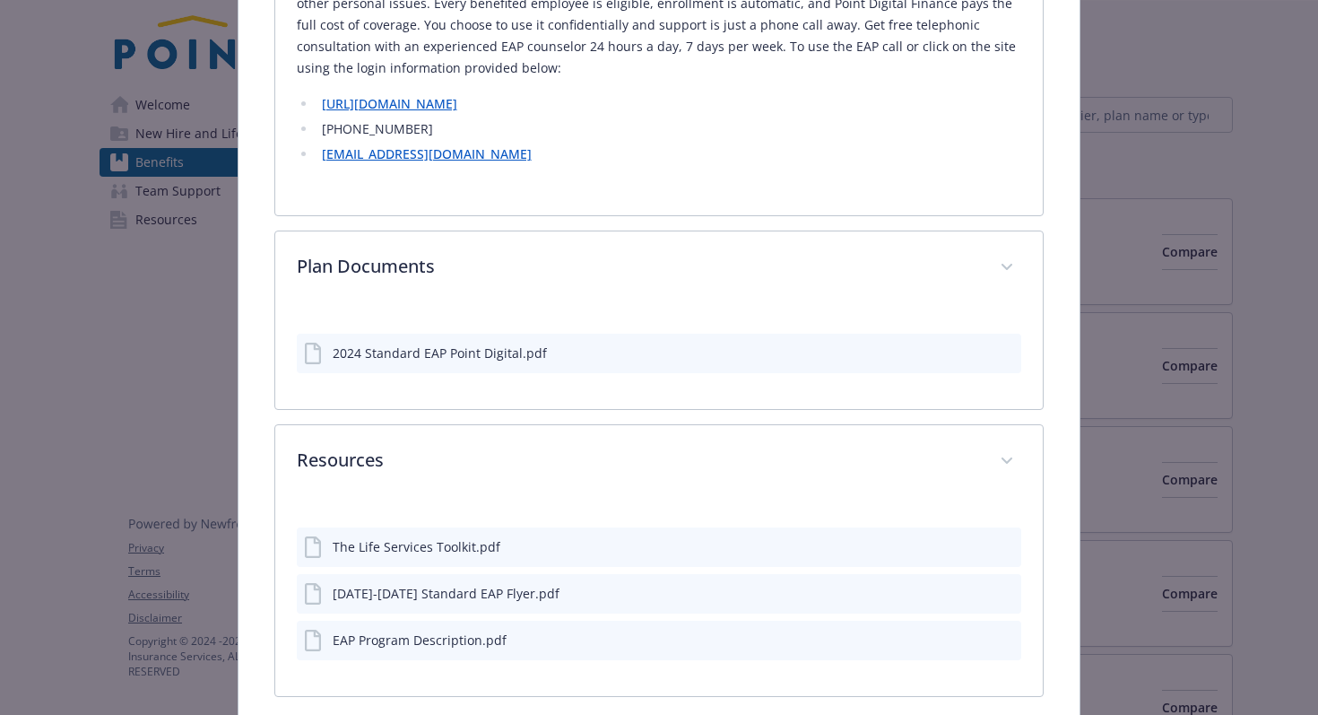
click at [1002, 352] on icon "preview file" at bounding box center [1004, 351] width 16 height 13
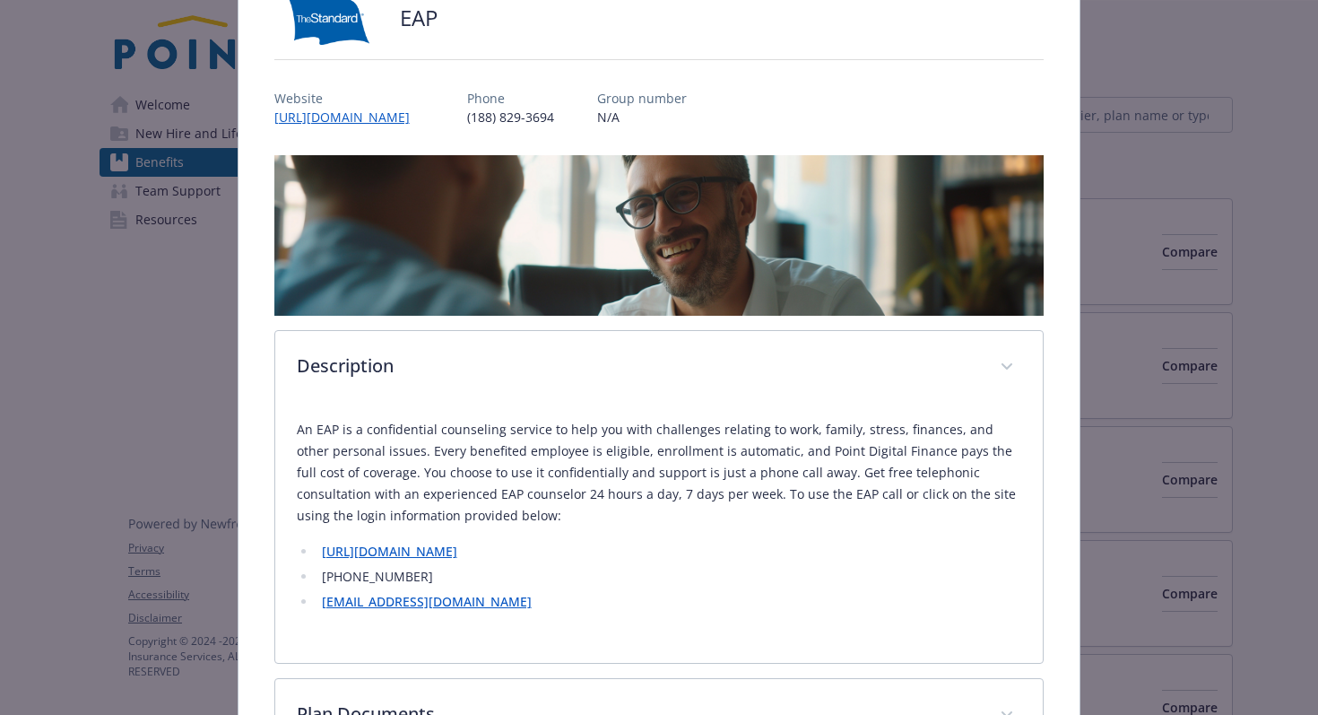
scroll to position [294, 0]
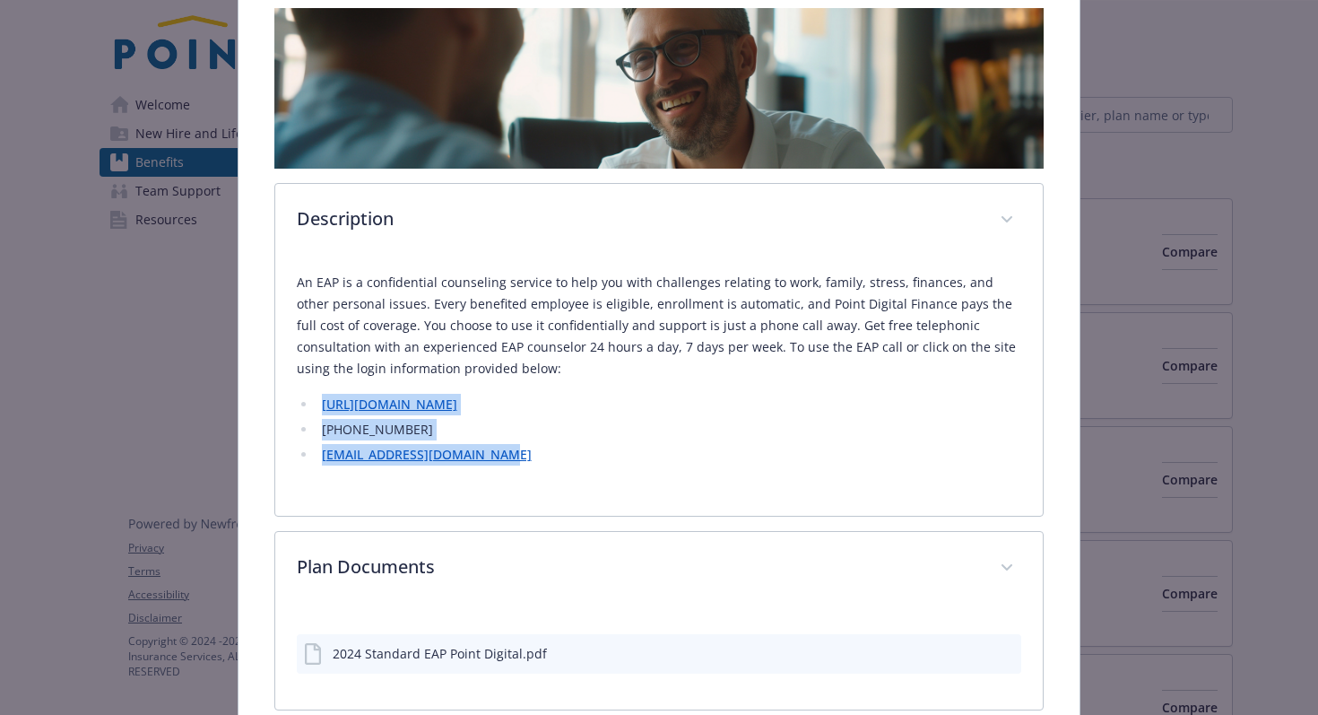
drag, startPoint x: 526, startPoint y: 463, endPoint x: 306, endPoint y: 407, distance: 227.5
click at [306, 407] on ul "[URL][DOMAIN_NAME] [PHONE_NUMBER] [EMAIL_ADDRESS][DOMAIN_NAME]" at bounding box center [659, 430] width 725 height 72
copy ul "[URL][DOMAIN_NAME] [PHONE_NUMBER] [EMAIL_ADDRESS][DOMAIN_NAME]"
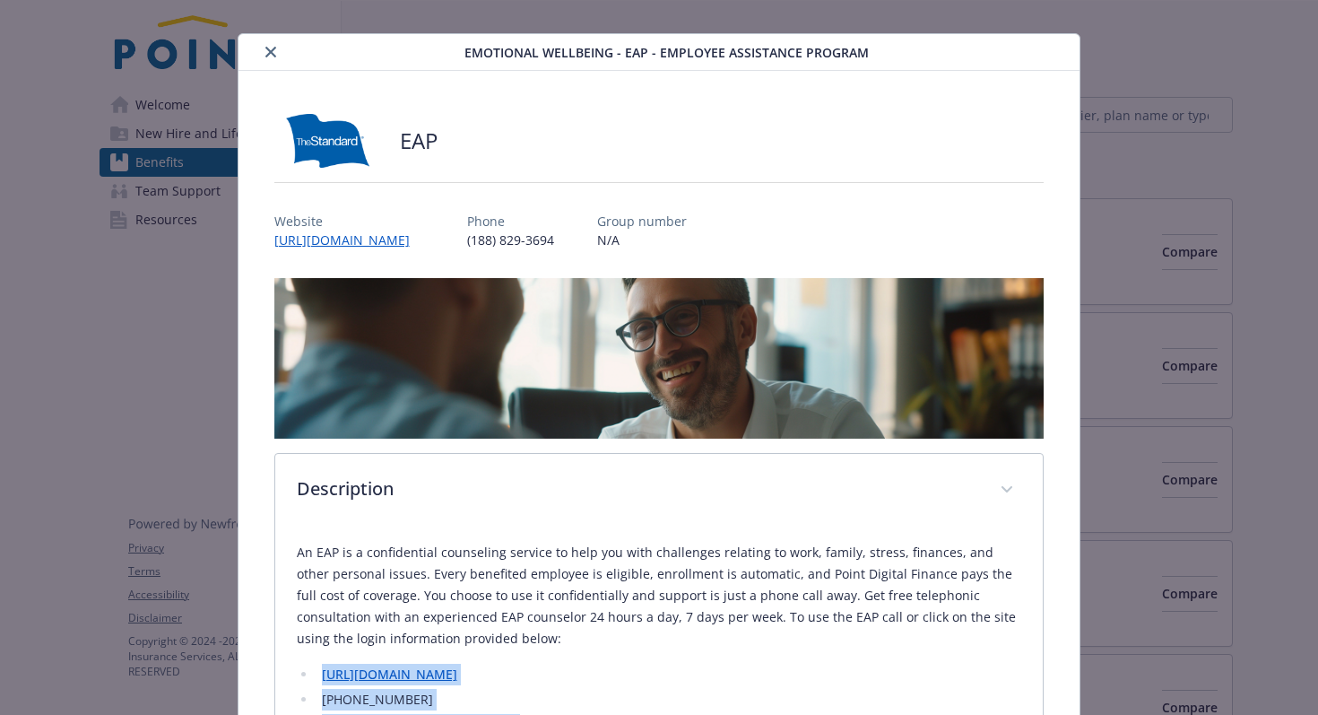
scroll to position [0, 0]
